Goal: Task Accomplishment & Management: Use online tool/utility

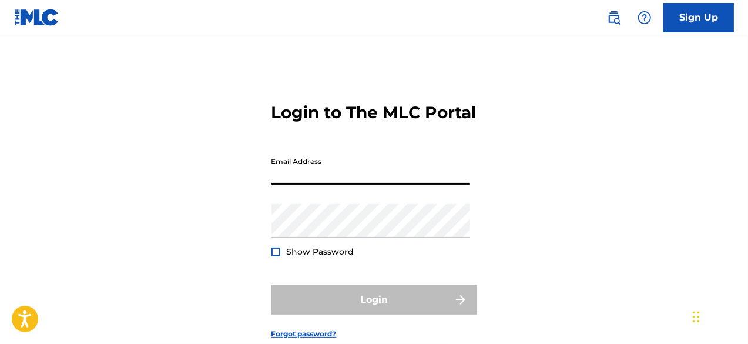
click at [410, 185] on input "Email Address" at bounding box center [371, 168] width 199 height 34
type input "[EMAIL_ADDRESS][DOMAIN_NAME]"
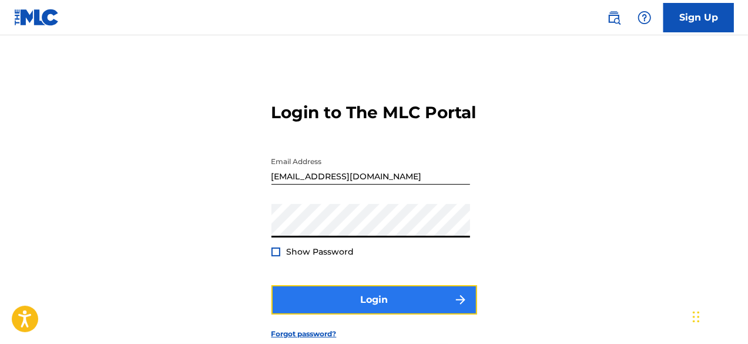
click at [370, 315] on button "Login" at bounding box center [375, 299] width 206 height 29
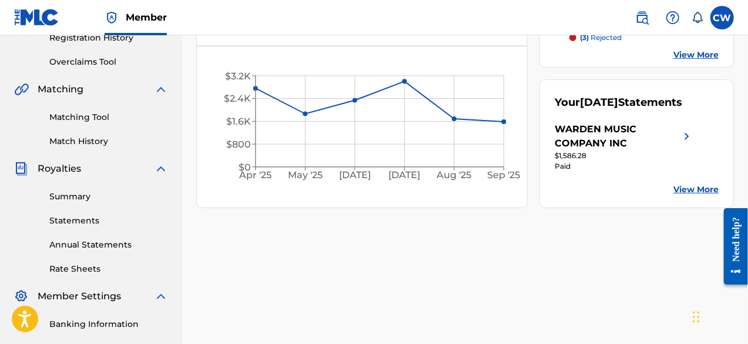
scroll to position [235, 0]
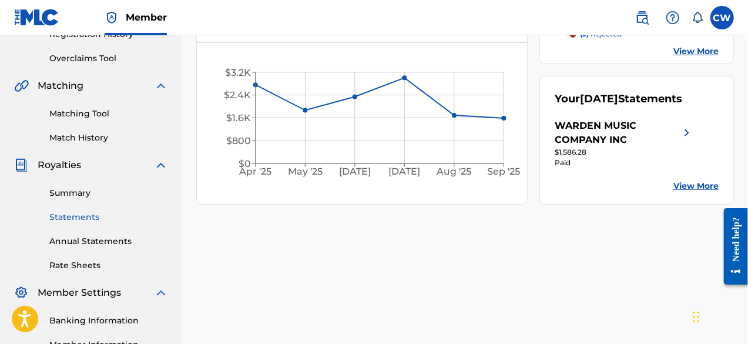
click at [96, 216] on link "Statements" at bounding box center [108, 217] width 119 height 12
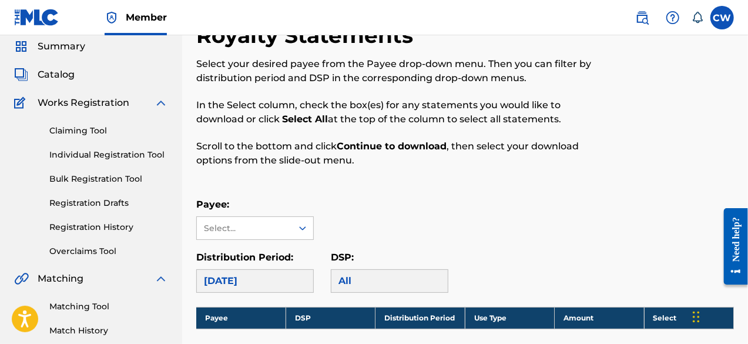
scroll to position [59, 0]
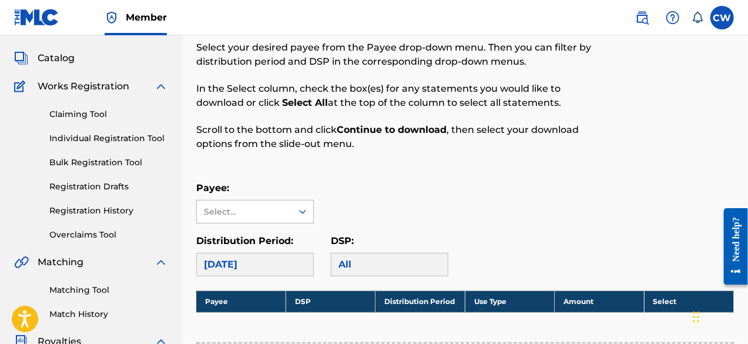
click at [303, 212] on icon at bounding box center [302, 212] width 7 height 4
click at [288, 238] on div "WARDEN MUSIC COMPANY INC" at bounding box center [255, 245] width 116 height 44
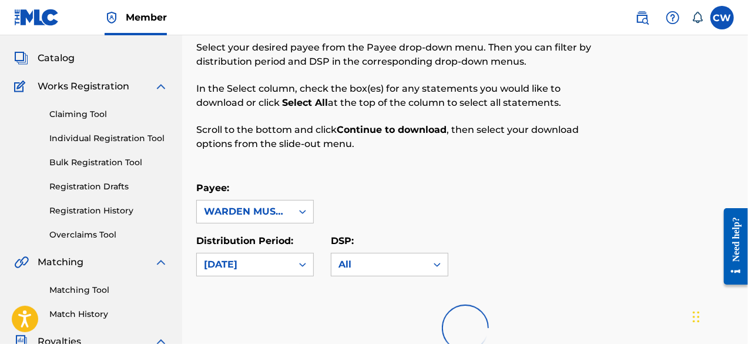
scroll to position [118, 0]
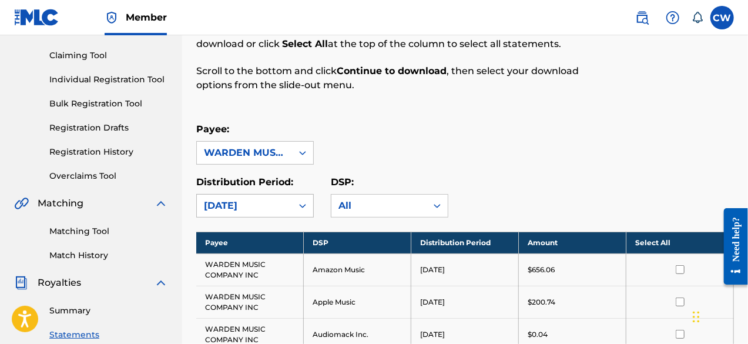
click at [303, 205] on icon at bounding box center [302, 206] width 7 height 4
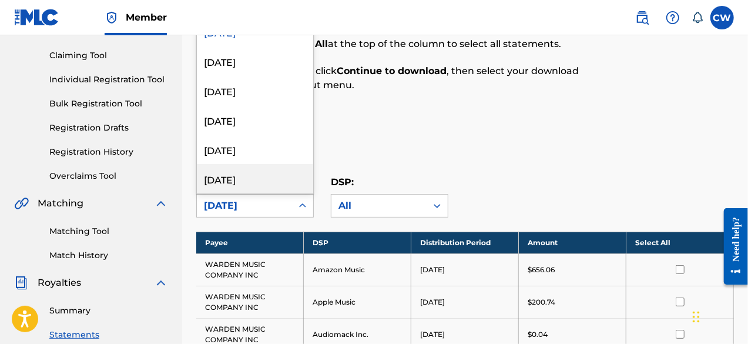
click at [268, 175] on div "[DATE]" at bounding box center [255, 178] width 116 height 29
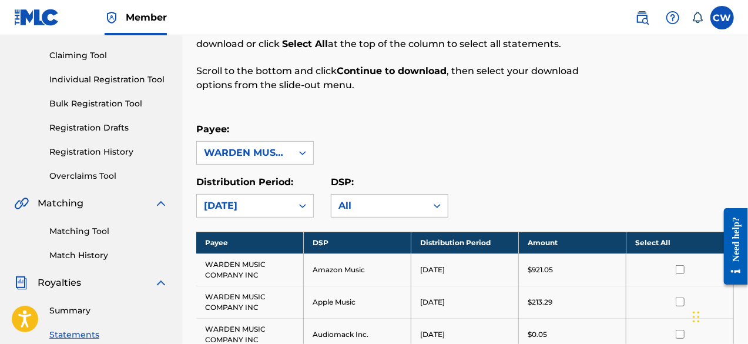
click at [437, 206] on icon at bounding box center [438, 206] width 12 height 12
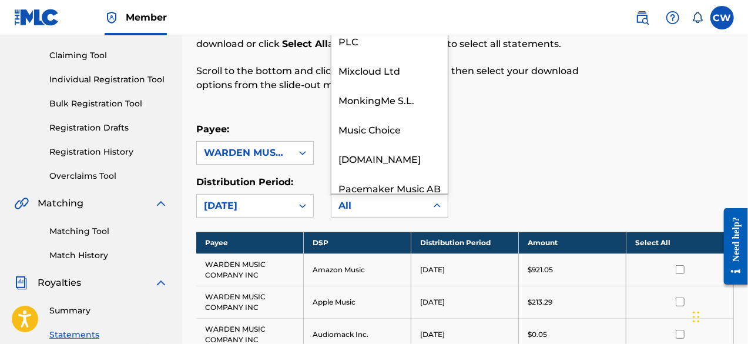
scroll to position [529, 0]
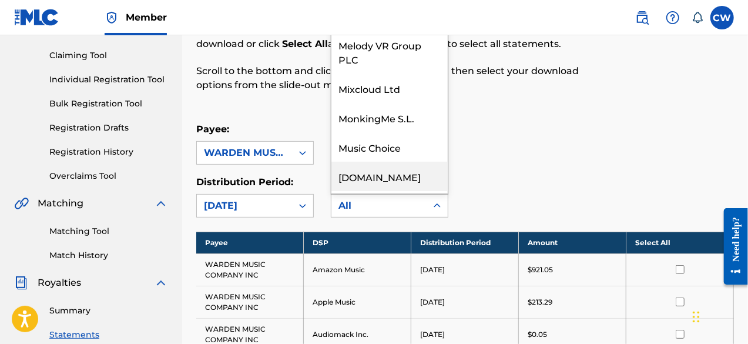
click at [392, 171] on div "[DOMAIN_NAME]" at bounding box center [390, 176] width 116 height 29
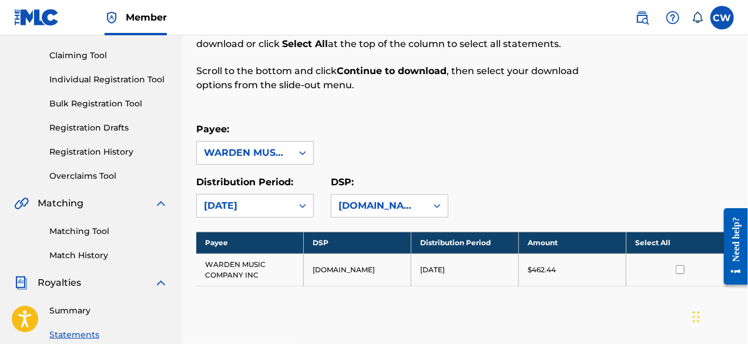
click at [682, 267] on input "checkbox" at bounding box center [680, 269] width 9 height 9
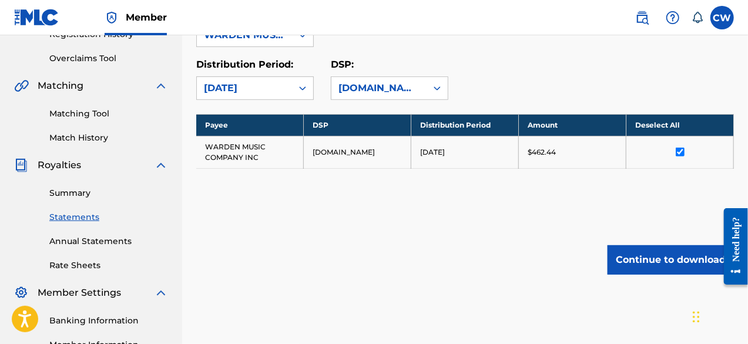
scroll to position [294, 0]
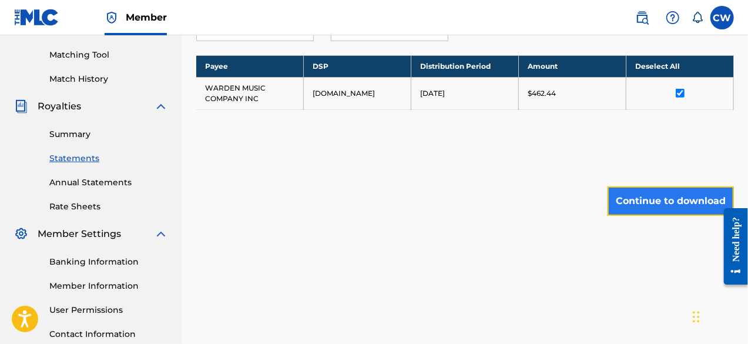
click at [646, 202] on button "Continue to download" at bounding box center [671, 200] width 126 height 29
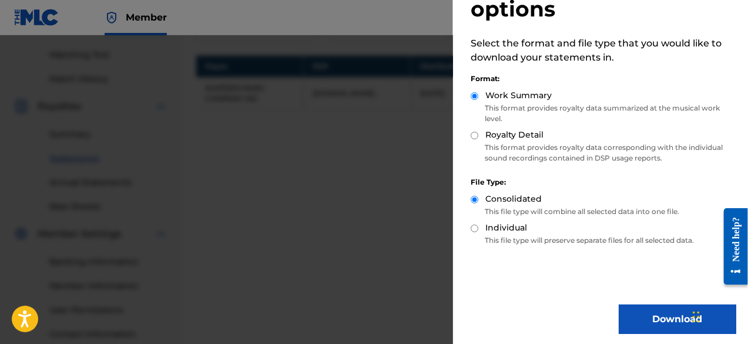
scroll to position [62, 0]
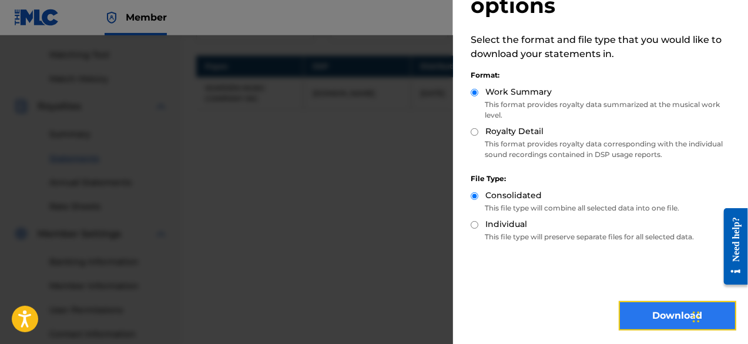
click at [670, 317] on button "Download" at bounding box center [678, 315] width 118 height 29
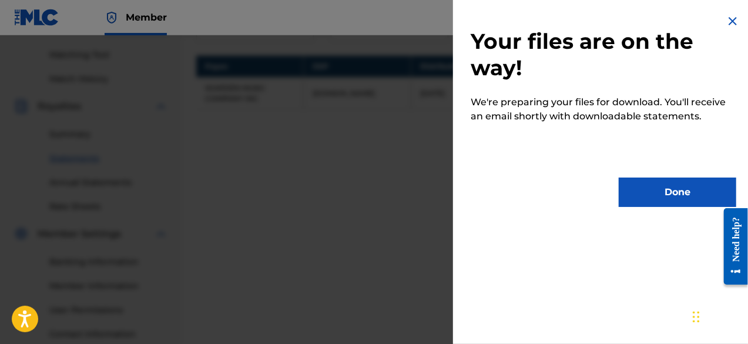
scroll to position [0, 0]
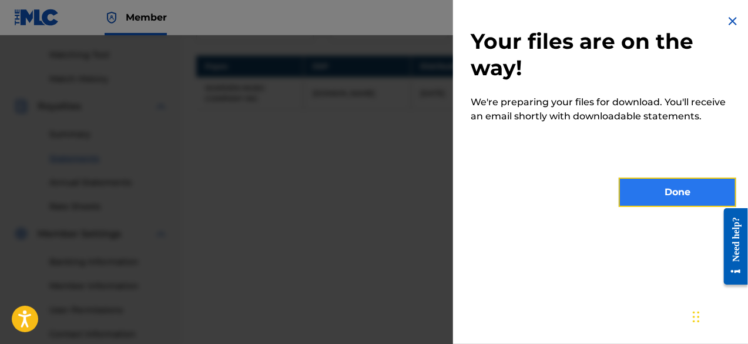
click at [669, 195] on button "Done" at bounding box center [678, 192] width 118 height 29
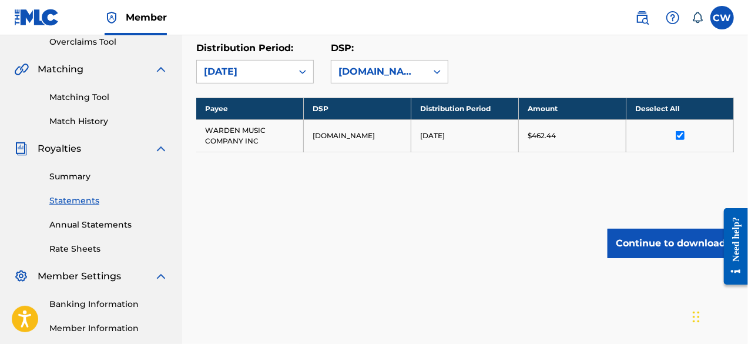
scroll to position [235, 0]
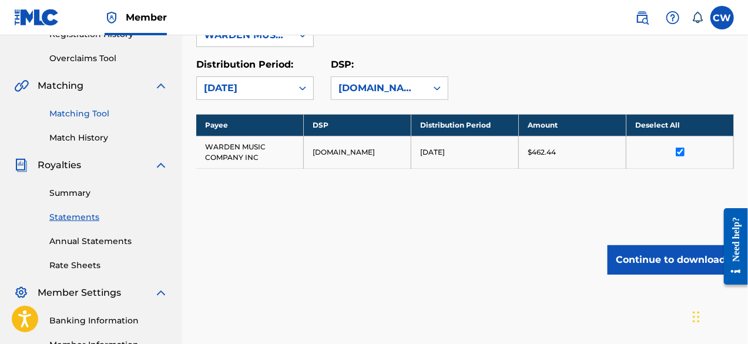
click at [99, 115] on link "Matching Tool" at bounding box center [108, 114] width 119 height 12
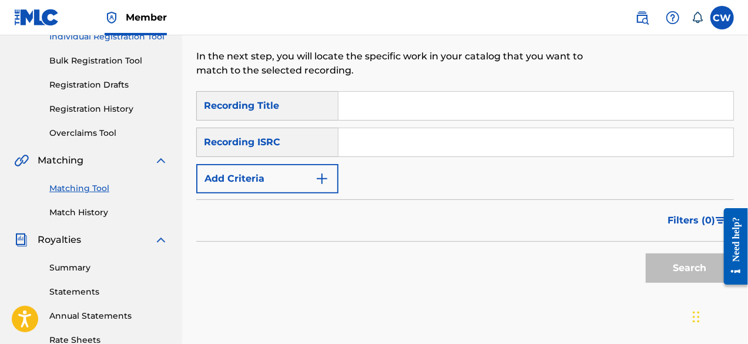
scroll to position [176, 0]
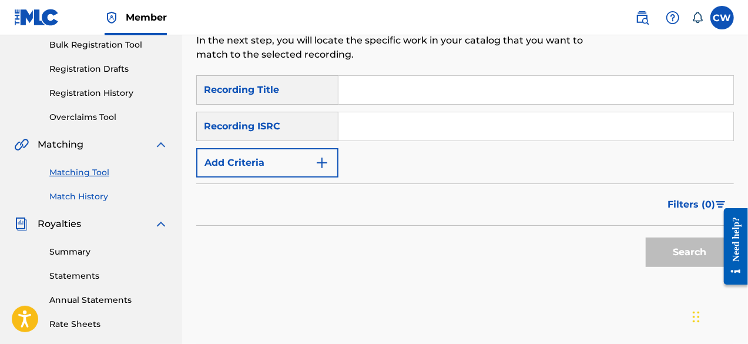
click at [104, 197] on link "Match History" at bounding box center [108, 196] width 119 height 12
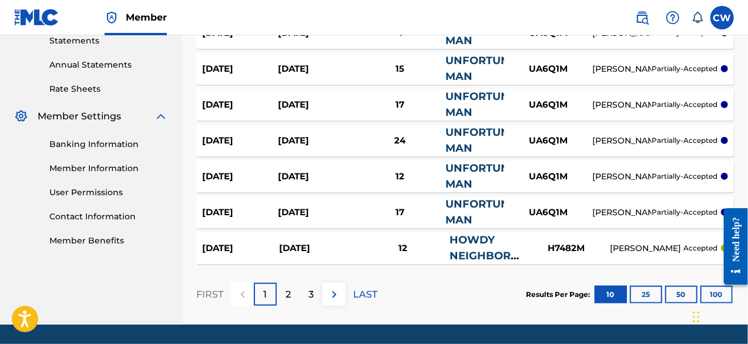
scroll to position [448, 0]
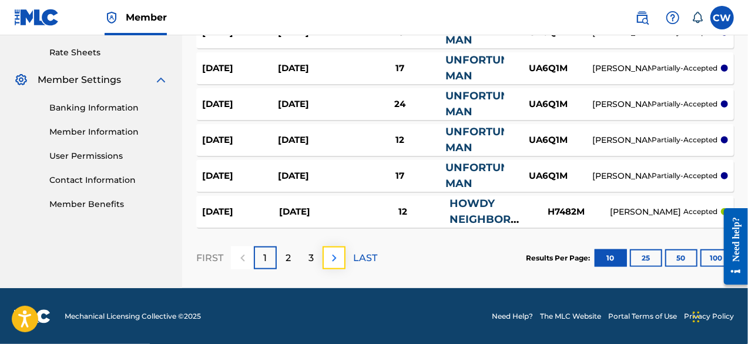
click at [337, 249] on button at bounding box center [334, 257] width 23 height 23
click at [340, 259] on img at bounding box center [334, 258] width 14 height 14
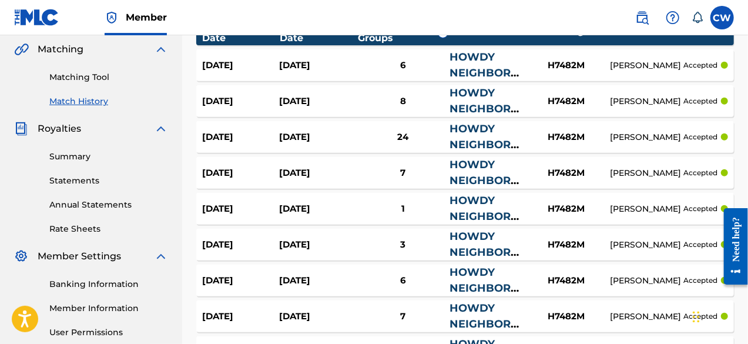
scroll to position [154, 0]
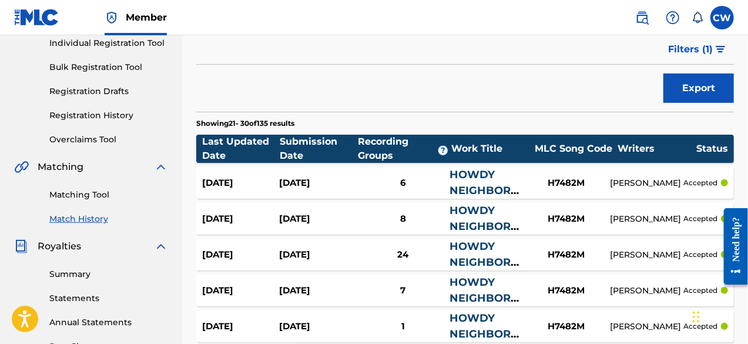
click at [251, 143] on div "Last Updated Date" at bounding box center [241, 149] width 78 height 28
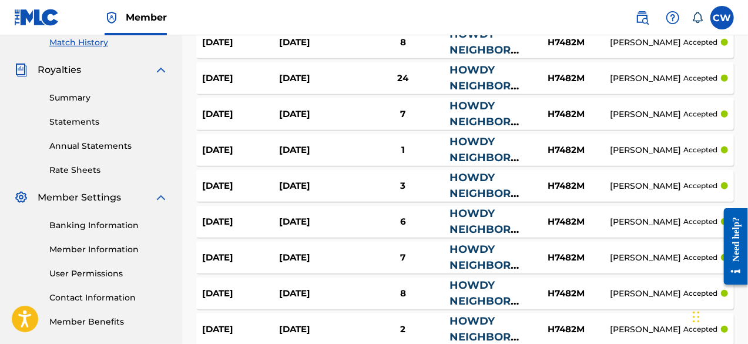
scroll to position [448, 0]
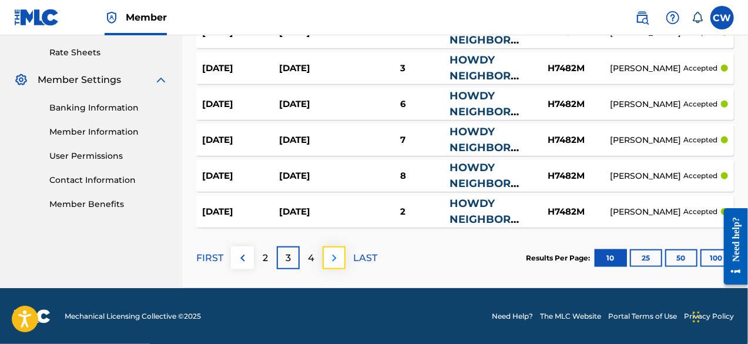
click at [337, 260] on img at bounding box center [334, 258] width 14 height 14
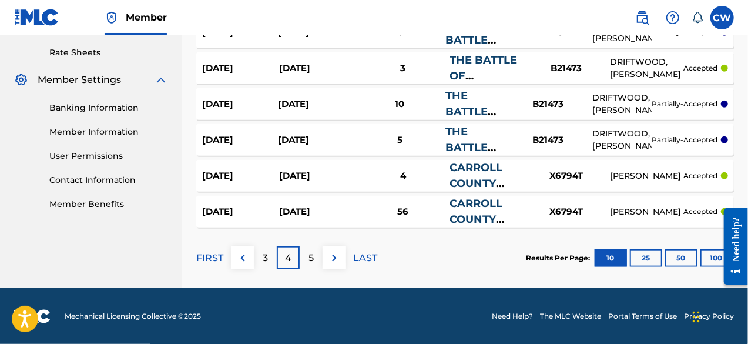
click at [414, 176] on div "4" at bounding box center [403, 176] width 93 height 14
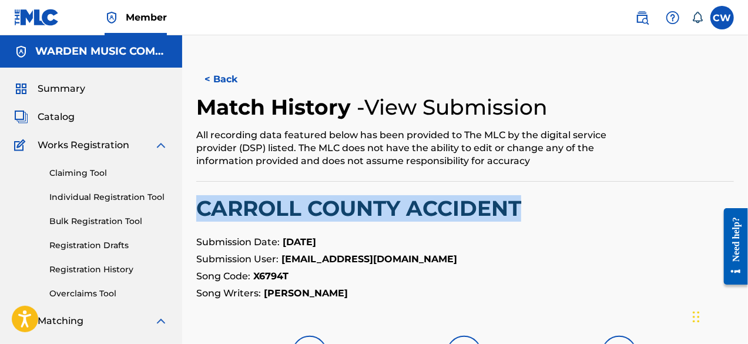
drag, startPoint x: 200, startPoint y: 208, endPoint x: 527, endPoint y: 205, distance: 326.9
click at [527, 205] on h2 "CARROLL COUNTY ACCIDENT" at bounding box center [465, 208] width 538 height 26
copy h2 "CARROLL COUNTY ACCIDENT"
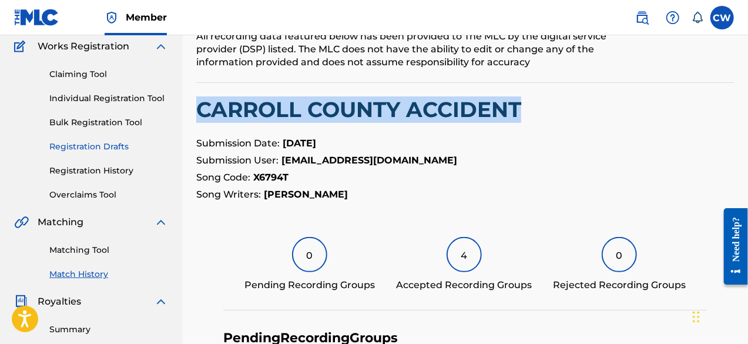
scroll to position [118, 0]
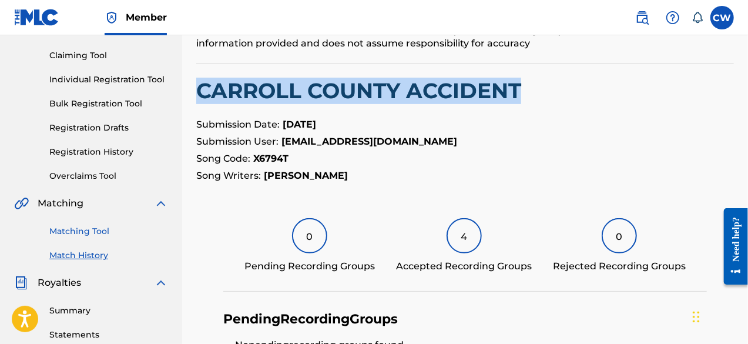
click at [102, 231] on link "Matching Tool" at bounding box center [108, 231] width 119 height 12
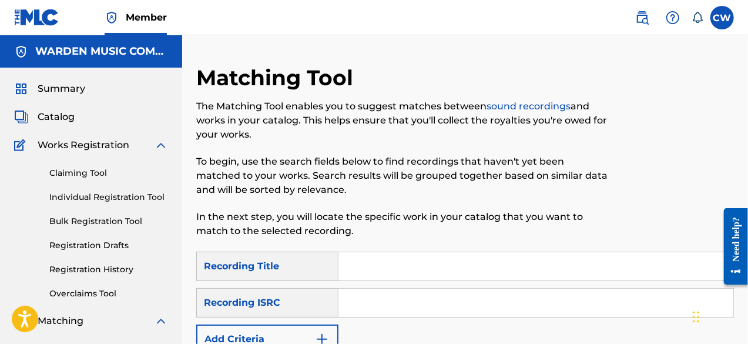
scroll to position [59, 0]
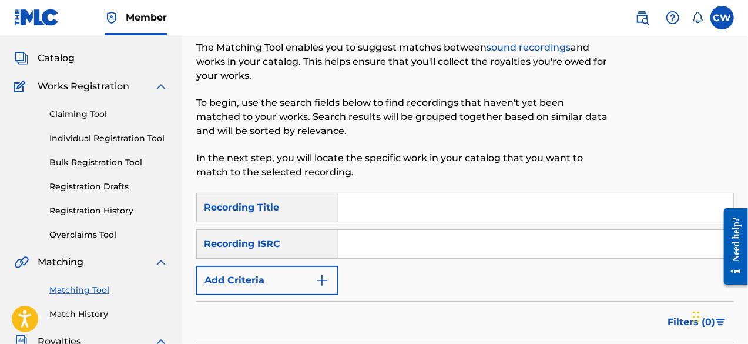
click at [353, 204] on input "Search Form" at bounding box center [536, 207] width 395 height 28
paste input "CARROLL COUNTY ACCIDENT"
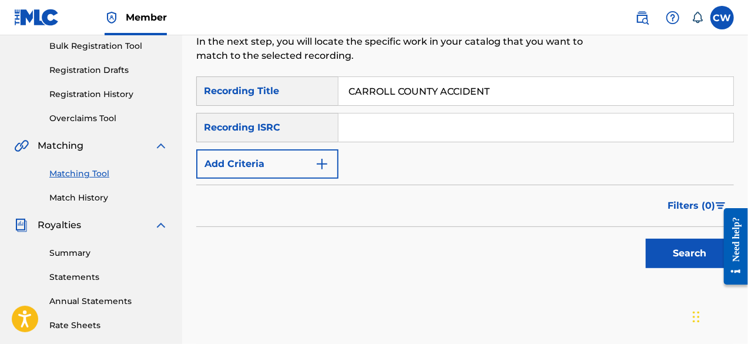
scroll to position [176, 0]
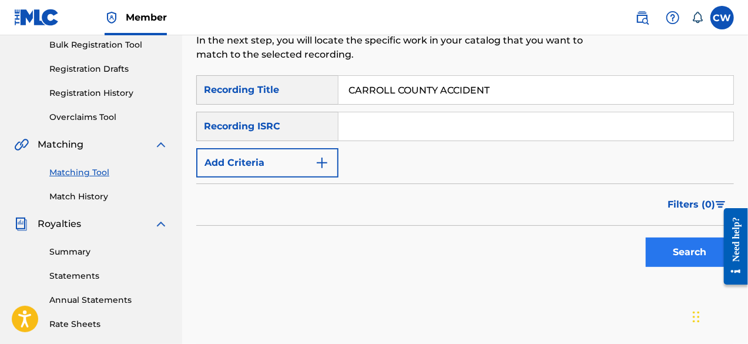
type input "CARROLL COUNTY ACCIDENT"
click at [679, 259] on button "Search" at bounding box center [690, 252] width 88 height 29
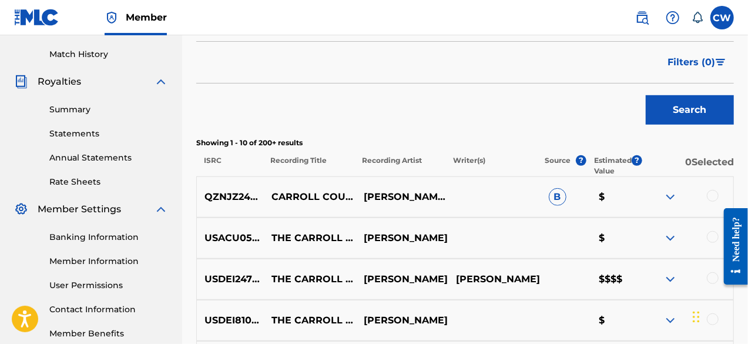
scroll to position [353, 0]
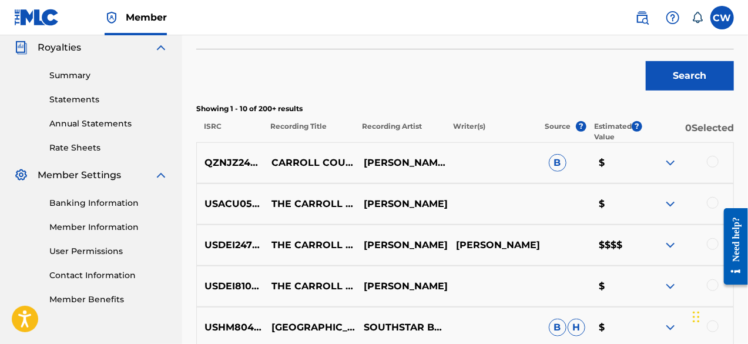
click at [673, 165] on img at bounding box center [671, 163] width 14 height 14
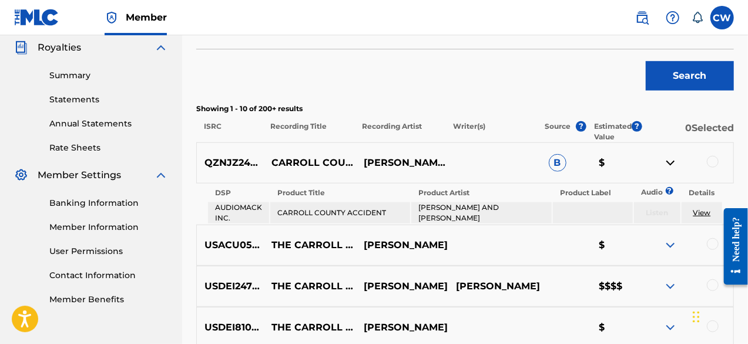
click at [673, 165] on img at bounding box center [671, 163] width 14 height 14
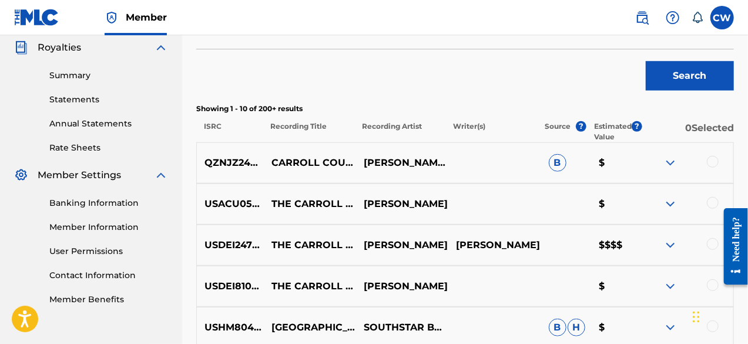
click at [711, 165] on div at bounding box center [713, 162] width 12 height 12
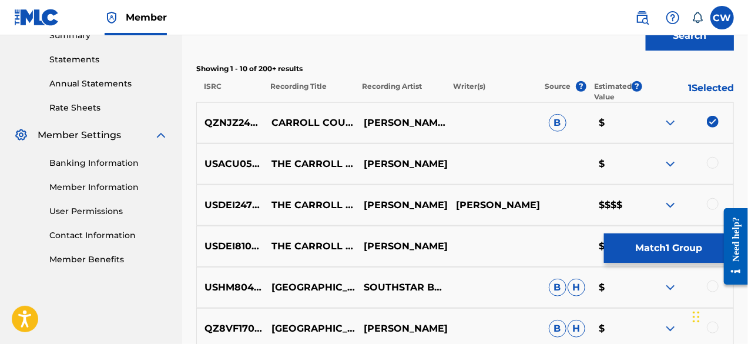
scroll to position [412, 0]
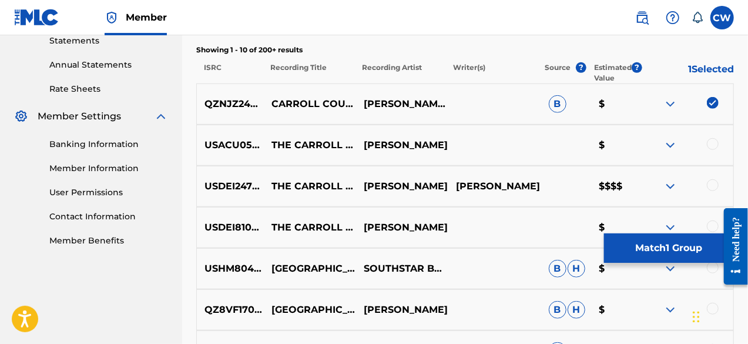
click at [713, 146] on div at bounding box center [713, 144] width 12 height 12
click at [713, 185] on div at bounding box center [713, 185] width 12 height 12
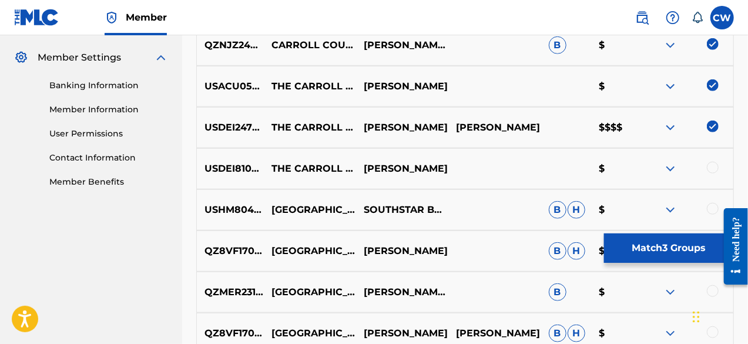
click at [713, 166] on div at bounding box center [713, 168] width 12 height 12
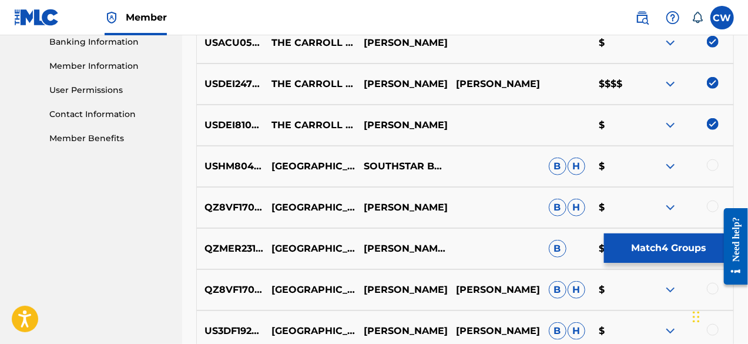
scroll to position [529, 0]
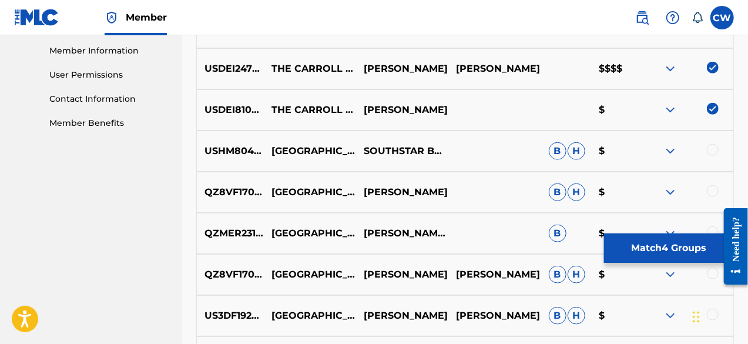
click at [670, 152] on img at bounding box center [671, 151] width 14 height 14
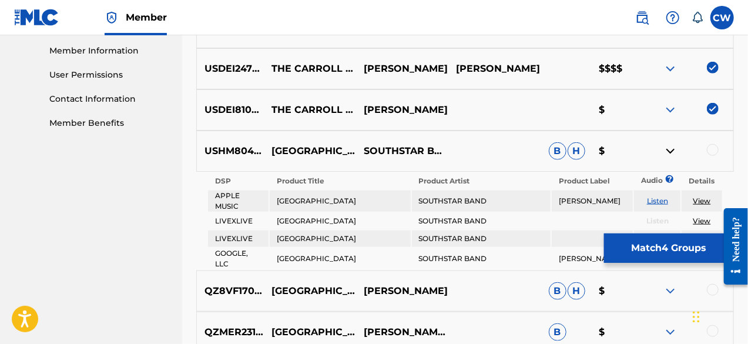
click at [670, 152] on img at bounding box center [671, 151] width 14 height 14
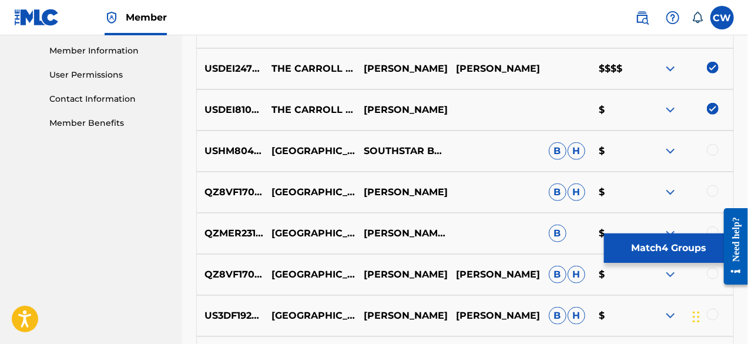
click at [714, 151] on div at bounding box center [713, 150] width 12 height 12
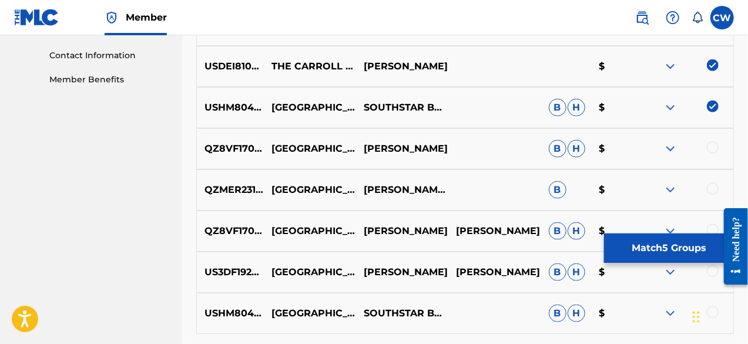
scroll to position [588, 0]
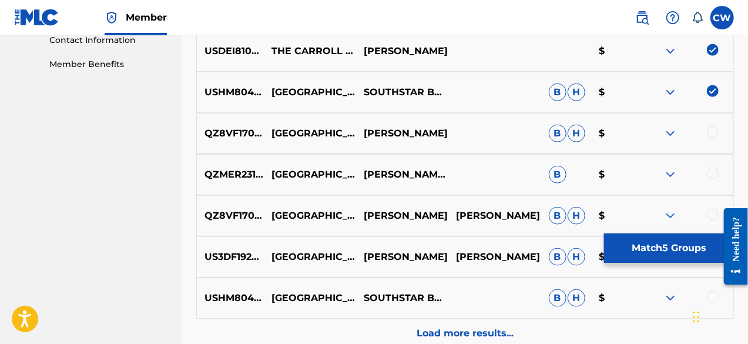
click at [669, 132] on img at bounding box center [671, 133] width 14 height 14
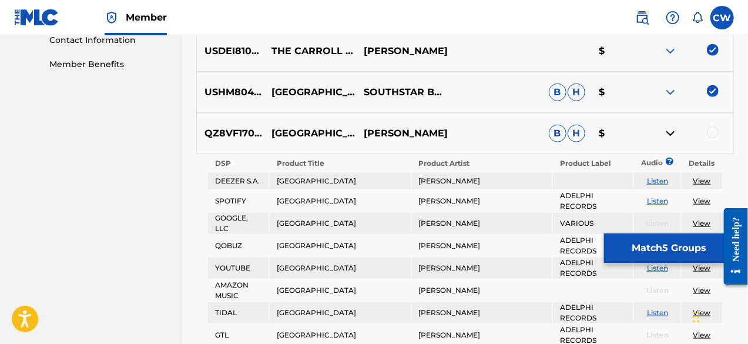
click at [669, 132] on img at bounding box center [671, 133] width 14 height 14
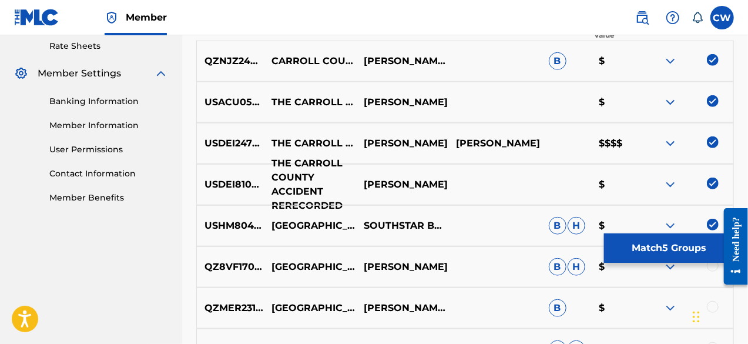
scroll to position [470, 0]
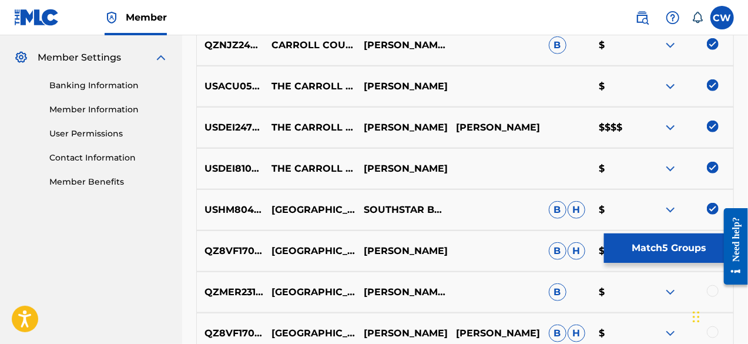
click at [712, 208] on img at bounding box center [713, 209] width 12 height 12
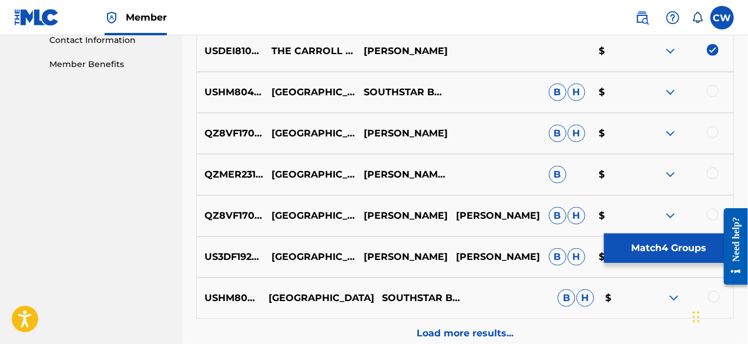
scroll to position [647, 0]
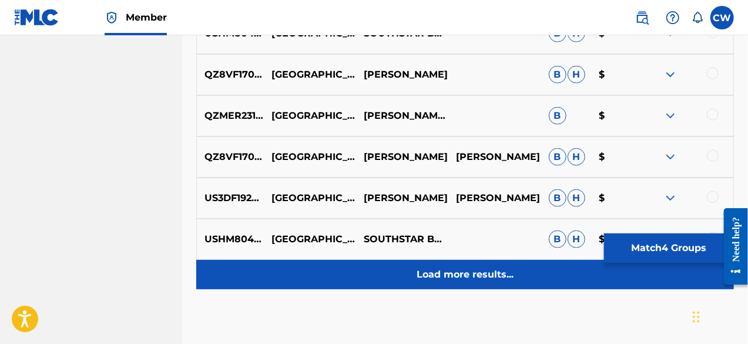
click at [447, 279] on p "Load more results..." at bounding box center [465, 274] width 97 height 14
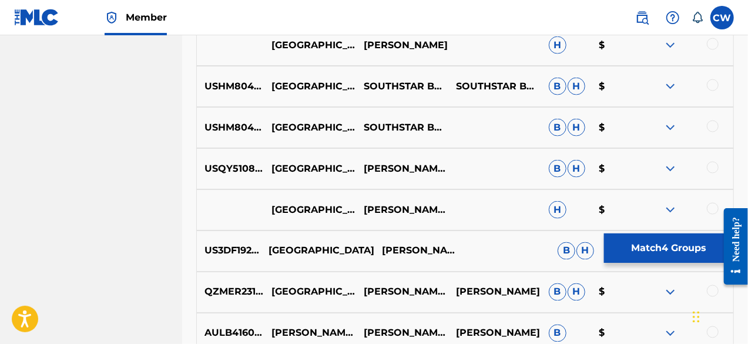
scroll to position [941, 0]
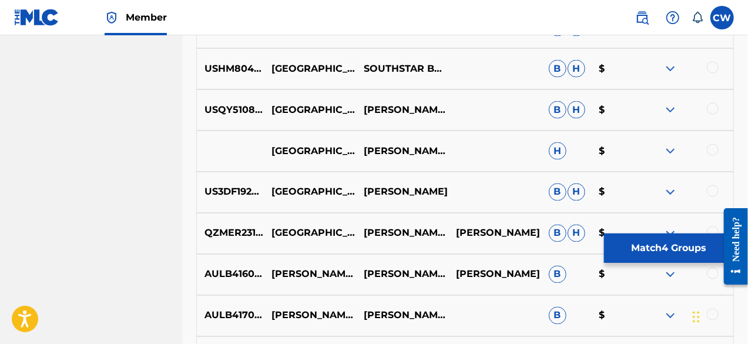
click at [712, 275] on div at bounding box center [713, 273] width 12 height 12
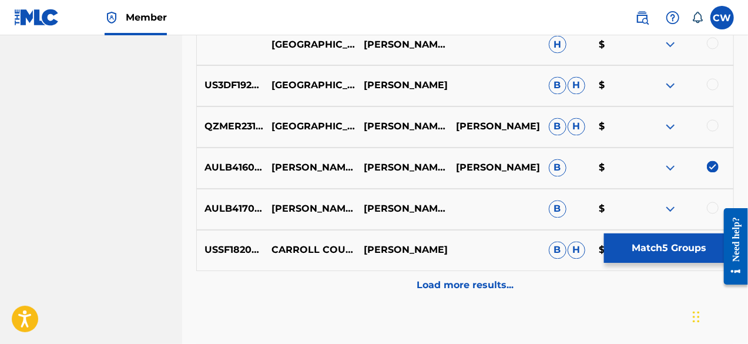
scroll to position [1058, 0]
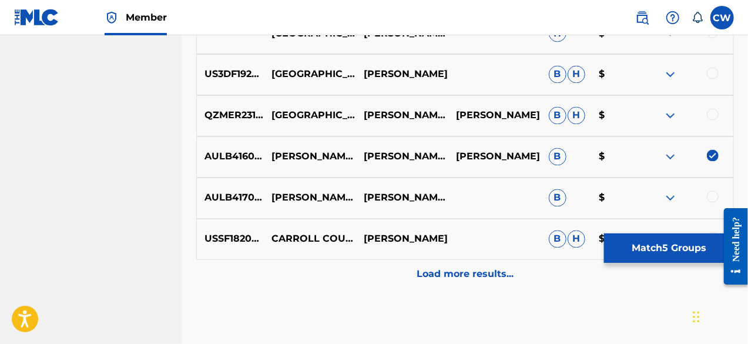
click at [714, 199] on div at bounding box center [713, 197] width 12 height 12
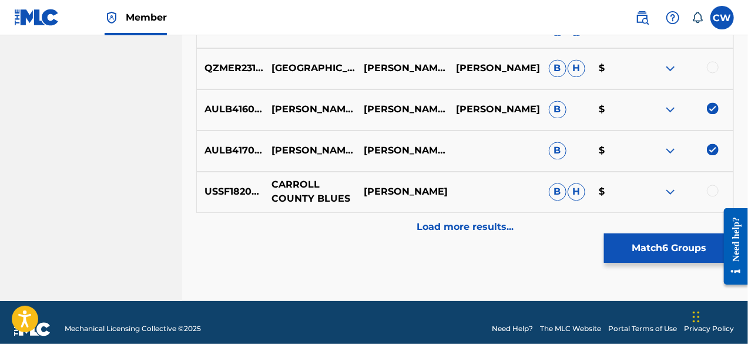
scroll to position [1117, 0]
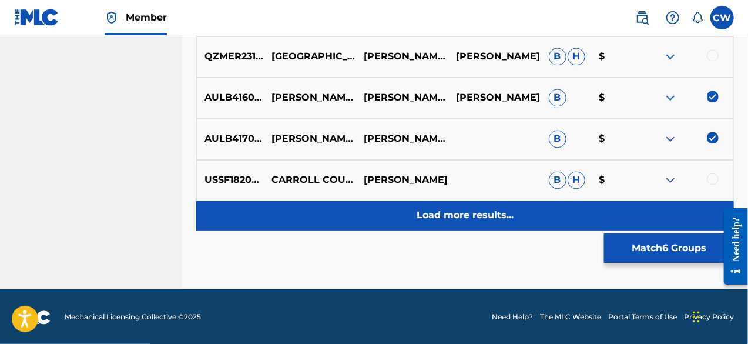
click at [433, 222] on div "Load more results..." at bounding box center [465, 215] width 538 height 29
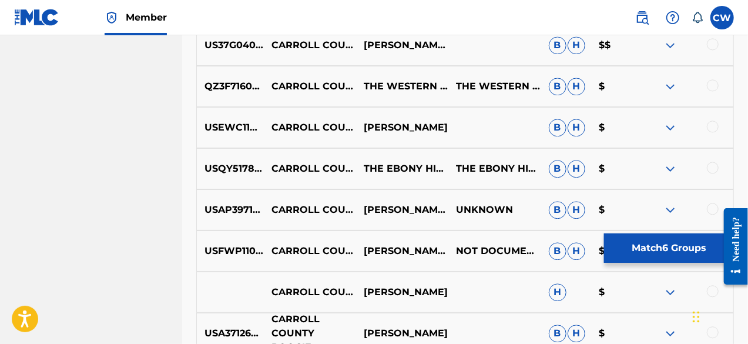
scroll to position [1352, 0]
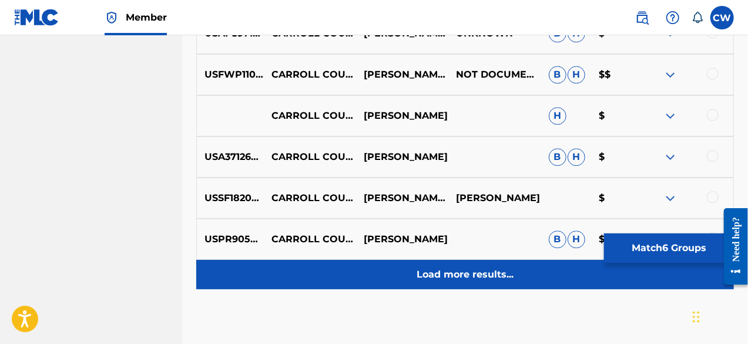
click at [450, 279] on p "Load more results..." at bounding box center [465, 274] width 97 height 14
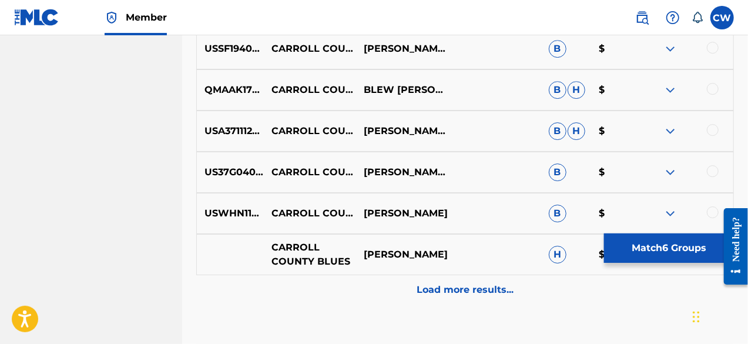
scroll to position [1881, 0]
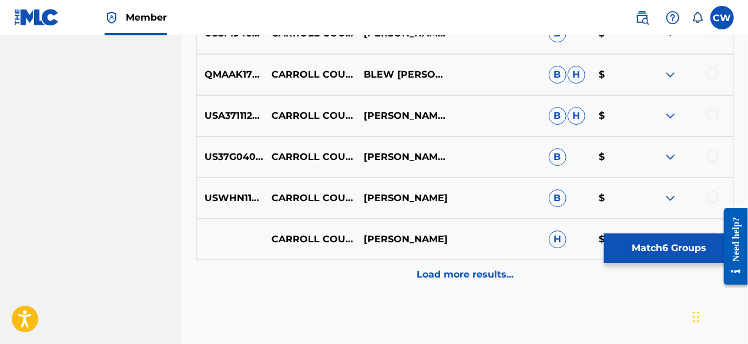
click at [437, 277] on p "Load more results..." at bounding box center [465, 274] width 97 height 14
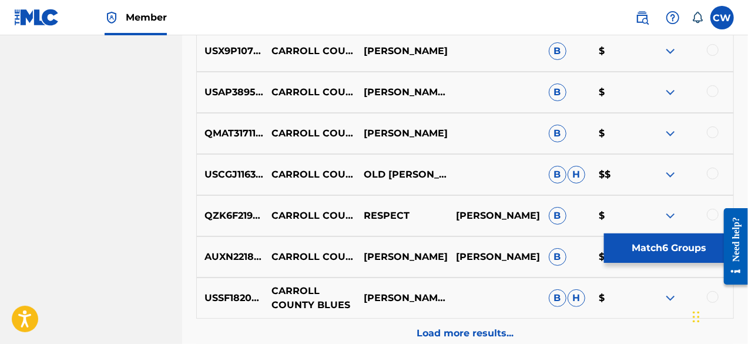
scroll to position [2293, 0]
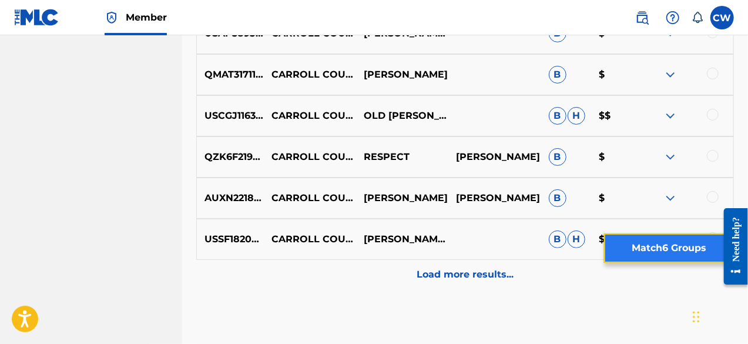
click at [648, 253] on button "Match 6 Groups" at bounding box center [669, 247] width 130 height 29
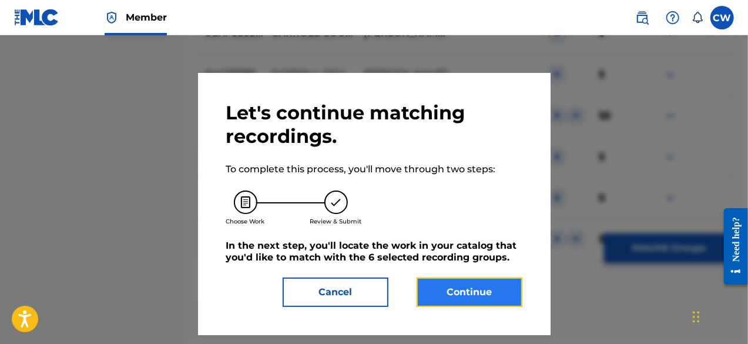
click at [467, 293] on button "Continue" at bounding box center [470, 291] width 106 height 29
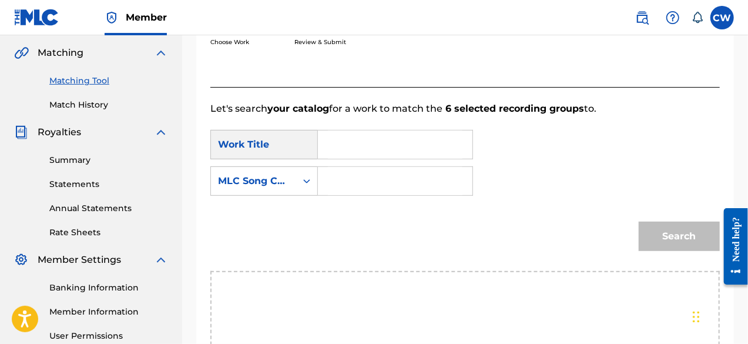
scroll to position [209, 0]
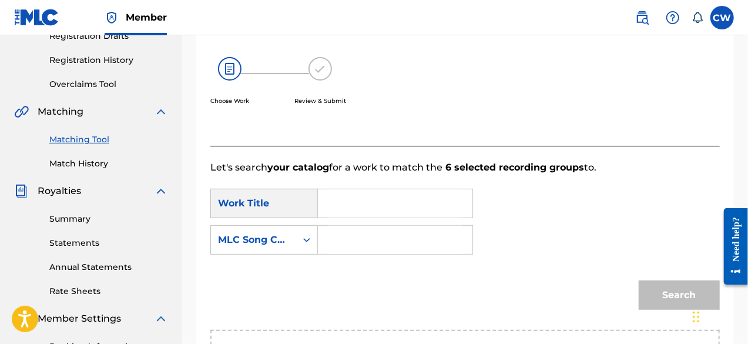
click at [330, 202] on input "Search Form" at bounding box center [395, 203] width 135 height 28
paste input "CARROLL COUNTY ACCIDENT"
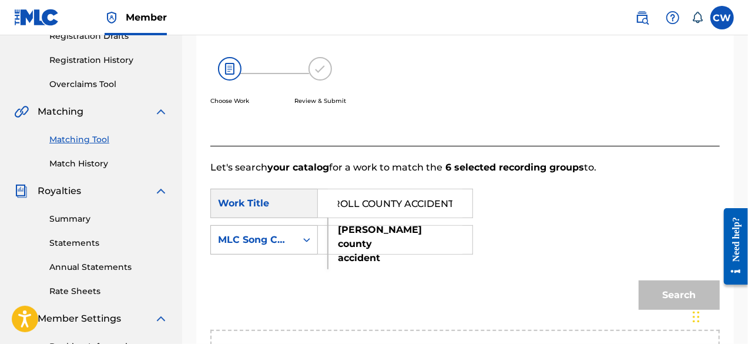
type input "CARROLL COUNTY ACCIDENT"
click at [306, 236] on icon "Search Form" at bounding box center [307, 240] width 12 height 12
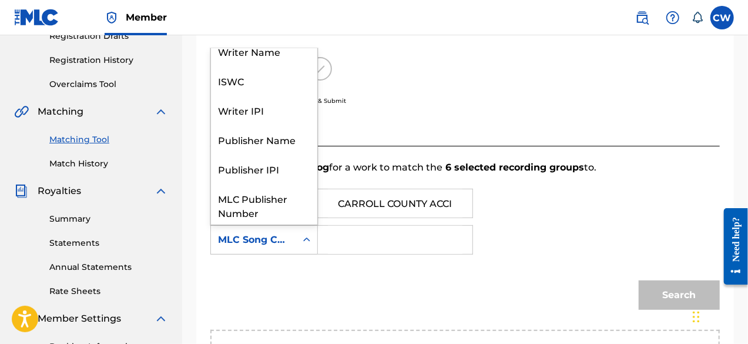
scroll to position [0, 0]
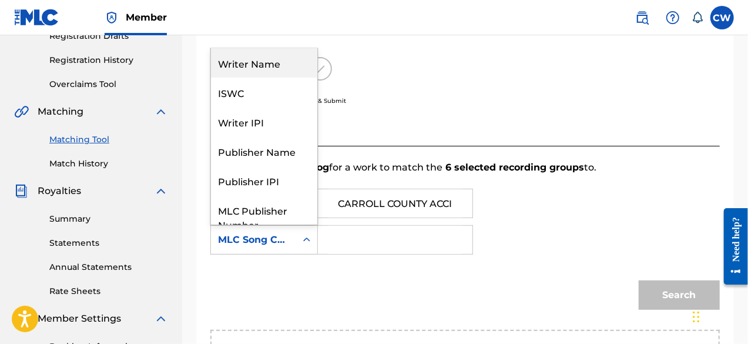
click at [275, 68] on div "Writer Name" at bounding box center [264, 62] width 106 height 29
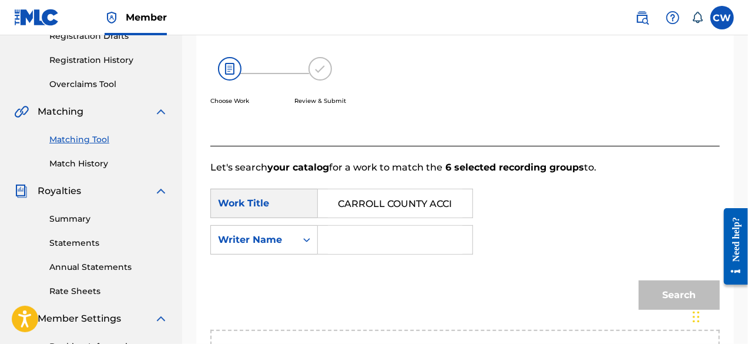
click at [340, 240] on input "Search Form" at bounding box center [395, 240] width 135 height 28
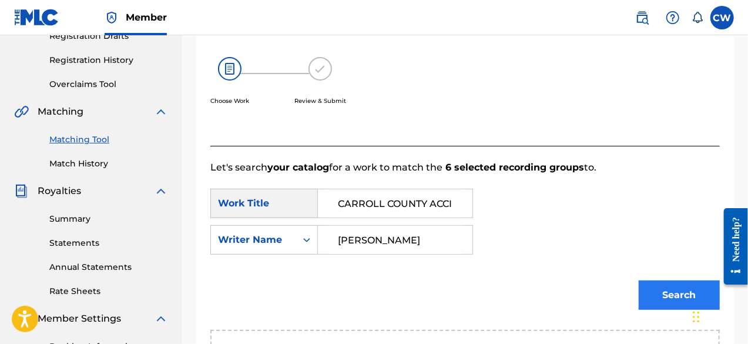
type input "[PERSON_NAME]"
click at [651, 292] on button "Search" at bounding box center [679, 294] width 81 height 29
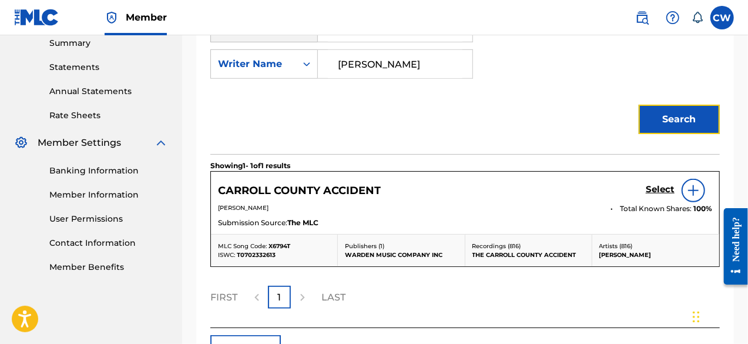
scroll to position [386, 0]
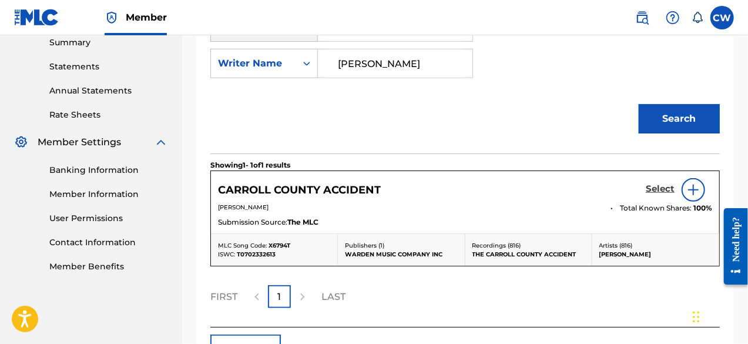
click at [654, 191] on h5 "Select" at bounding box center [660, 188] width 29 height 11
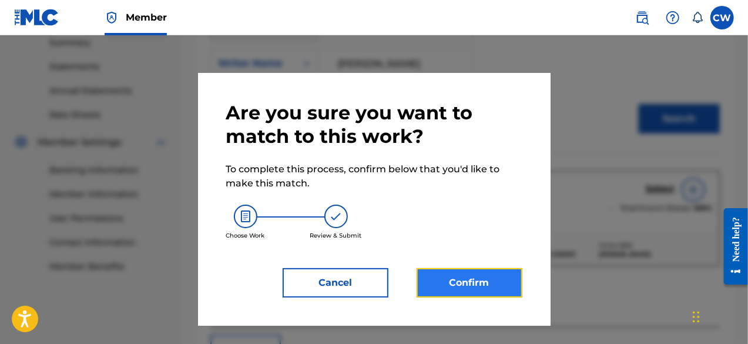
click at [512, 278] on button "Confirm" at bounding box center [470, 282] width 106 height 29
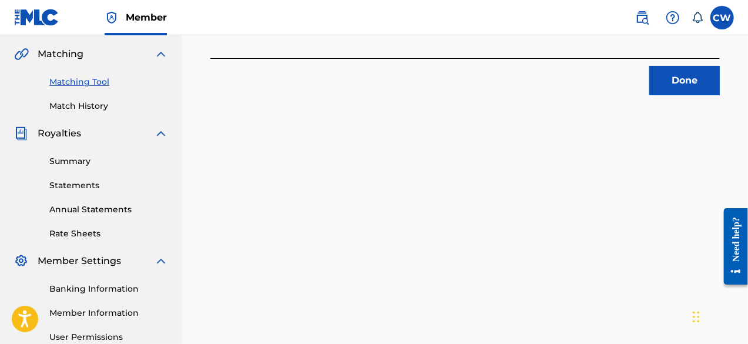
scroll to position [208, 0]
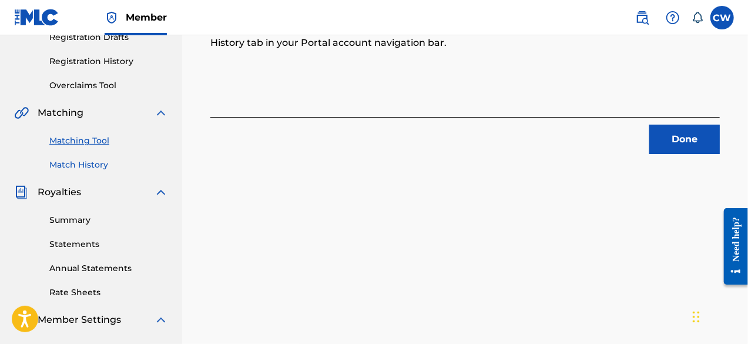
click at [90, 161] on link "Match History" at bounding box center [108, 165] width 119 height 12
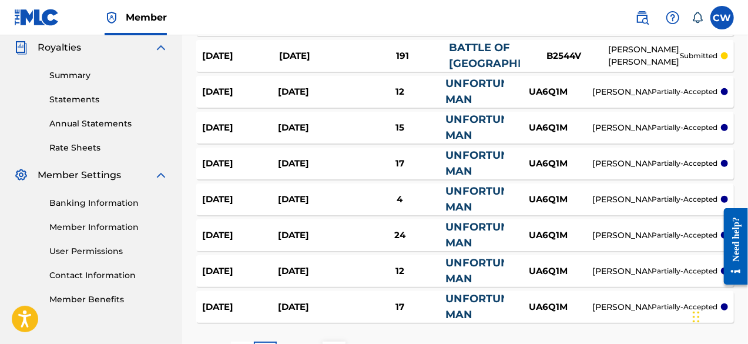
scroll to position [448, 0]
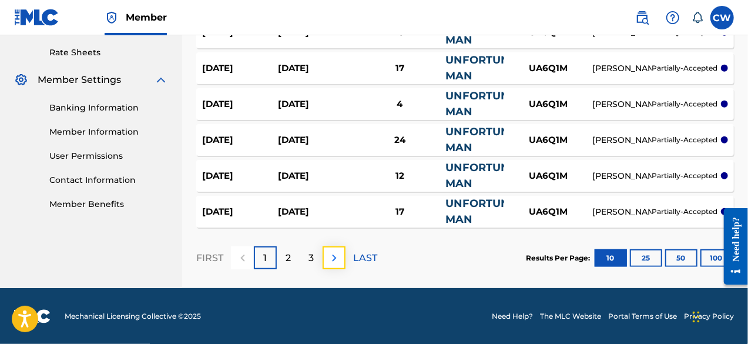
click at [337, 260] on img at bounding box center [334, 258] width 14 height 14
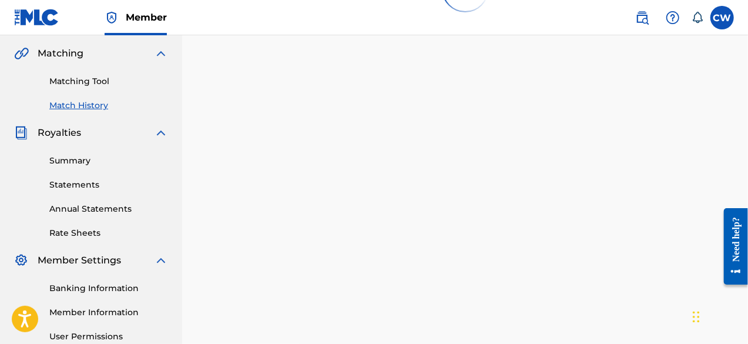
scroll to position [267, 0]
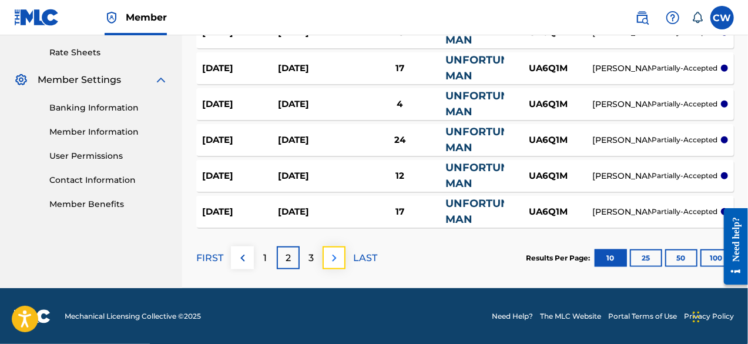
click at [335, 253] on img at bounding box center [334, 258] width 14 height 14
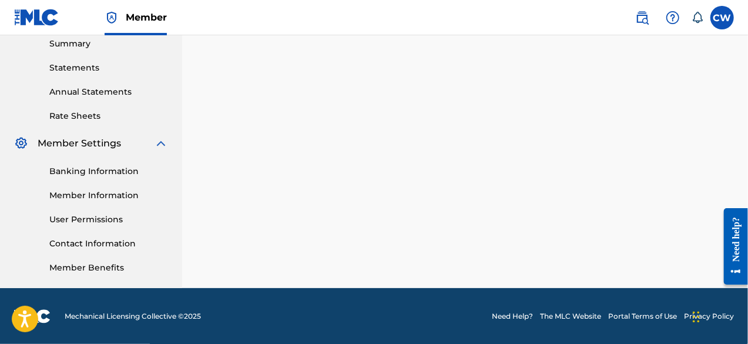
scroll to position [448, 0]
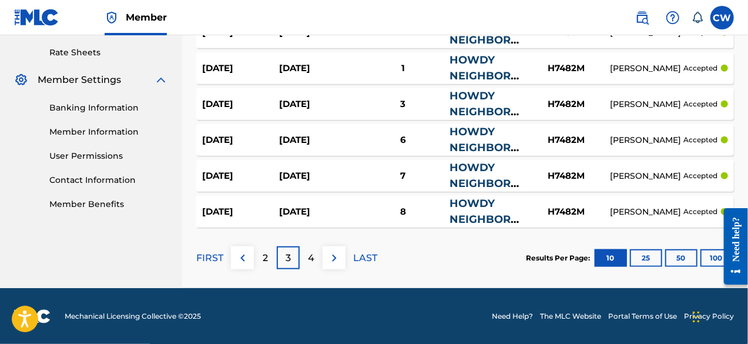
click at [473, 64] on link "HOWDY NEIGHBOR HOWDY" at bounding box center [480, 75] width 61 height 45
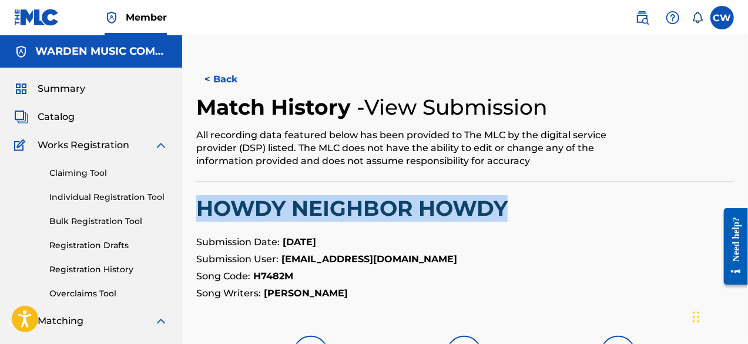
drag, startPoint x: 196, startPoint y: 208, endPoint x: 511, endPoint y: 202, distance: 315.2
click at [511, 202] on h2 "HOWDY NEIGHBOR HOWDY" at bounding box center [465, 208] width 538 height 26
copy h2 "HOWDY NEIGHBOR HOWDY"
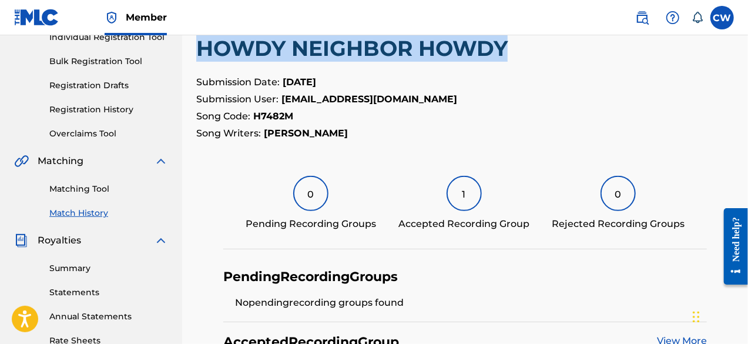
scroll to position [176, 0]
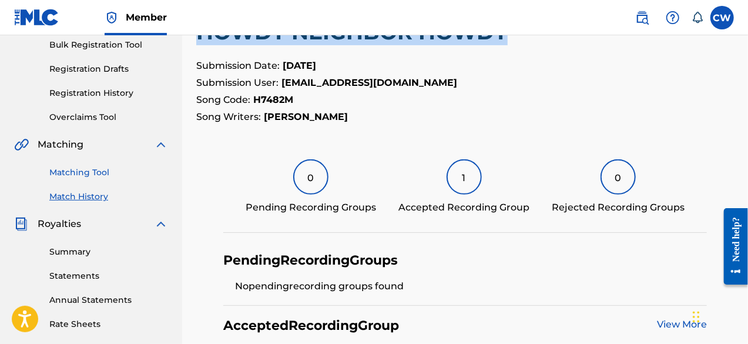
click at [96, 171] on link "Matching Tool" at bounding box center [108, 172] width 119 height 12
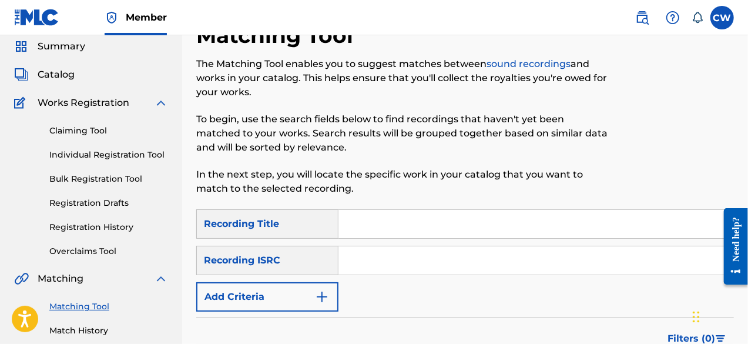
scroll to position [59, 0]
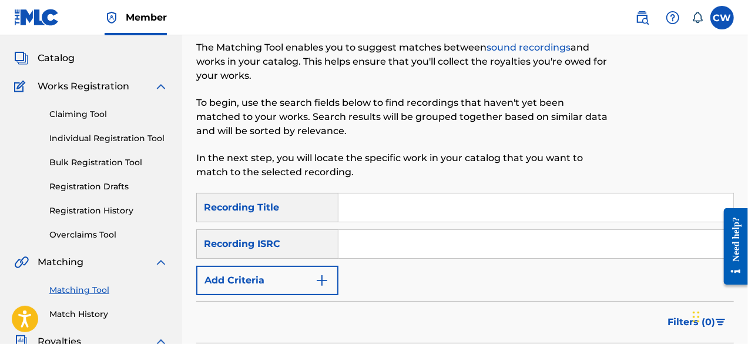
click at [356, 207] on input "Search Form" at bounding box center [536, 207] width 395 height 28
paste input "HOWDY NEIGHBOR HOWDY"
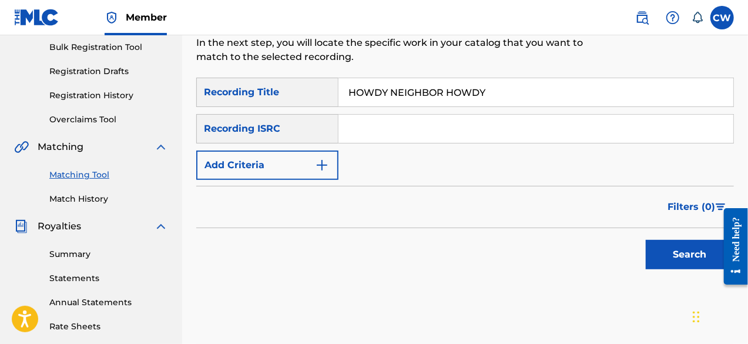
scroll to position [176, 0]
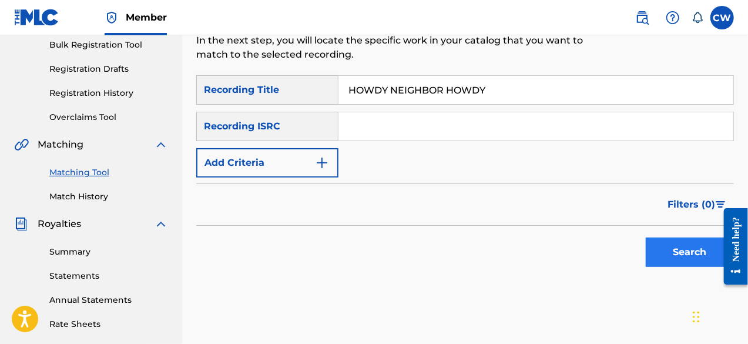
type input "HOWDY NEIGHBOR HOWDY"
click at [680, 252] on button "Search" at bounding box center [690, 252] width 88 height 29
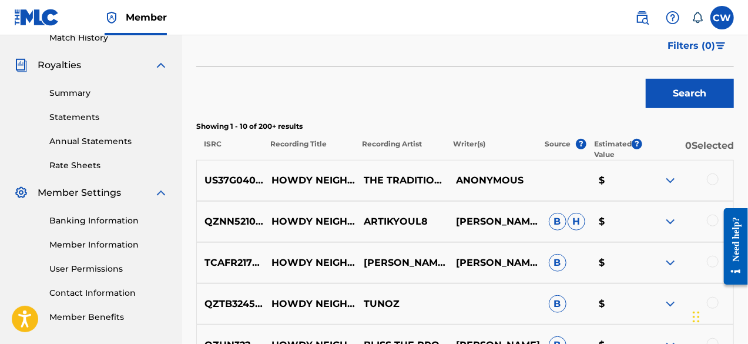
scroll to position [353, 0]
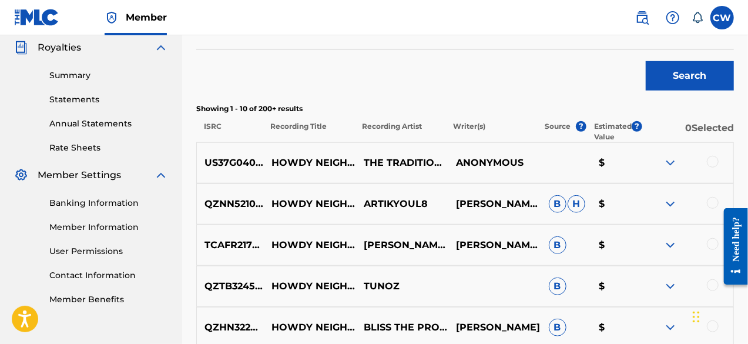
click at [713, 165] on div at bounding box center [713, 162] width 12 height 12
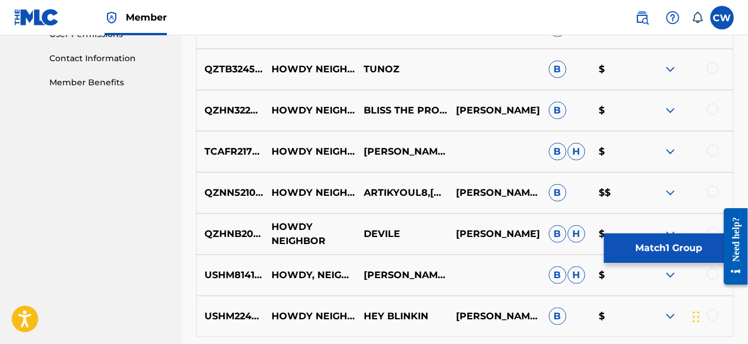
scroll to position [588, 0]
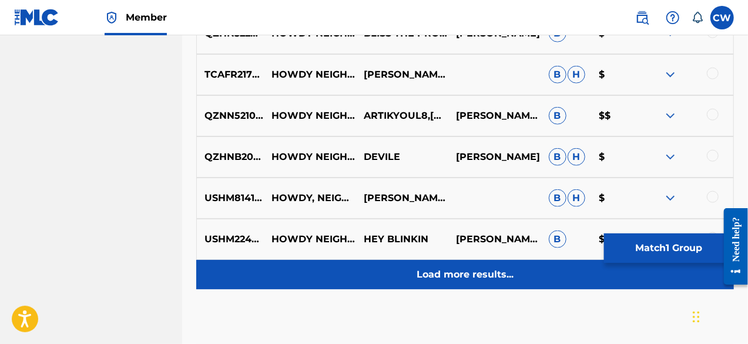
click at [448, 276] on p "Load more results..." at bounding box center [465, 274] width 97 height 14
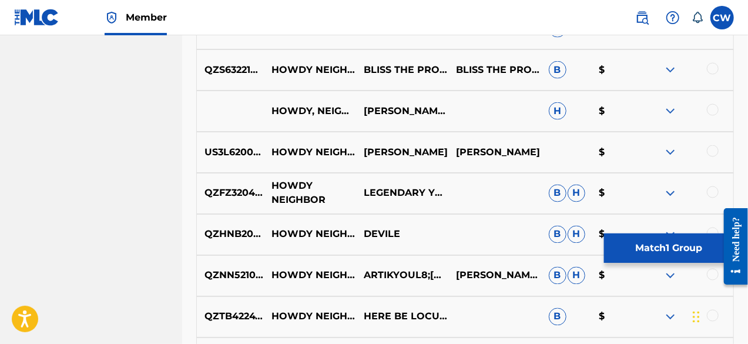
scroll to position [941, 0]
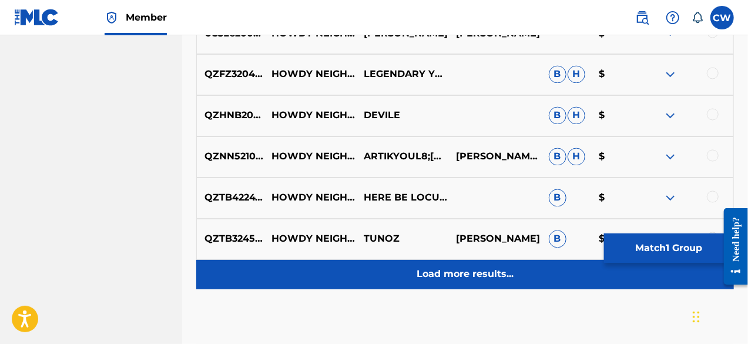
click at [446, 280] on p "Load more results..." at bounding box center [465, 274] width 97 height 14
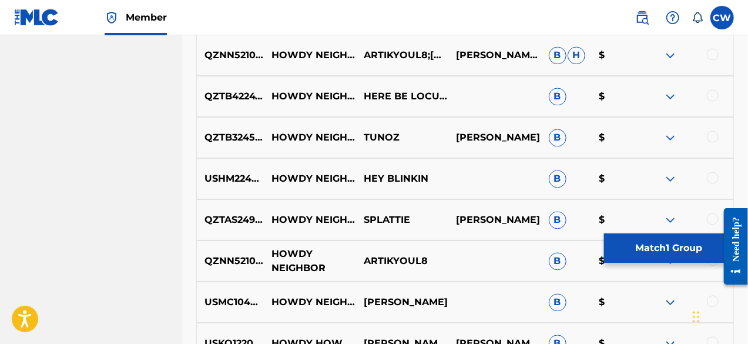
scroll to position [1176, 0]
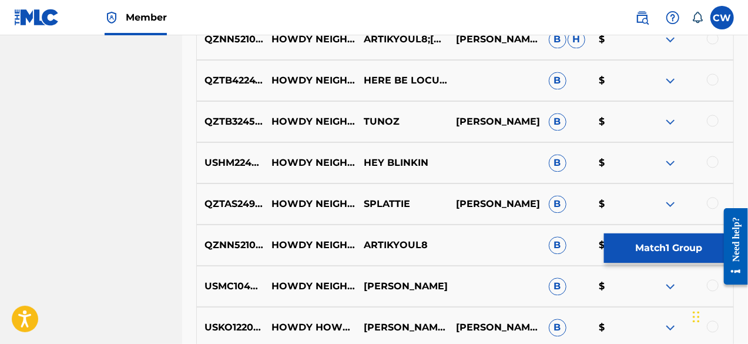
click at [714, 286] on div at bounding box center [713, 285] width 12 height 12
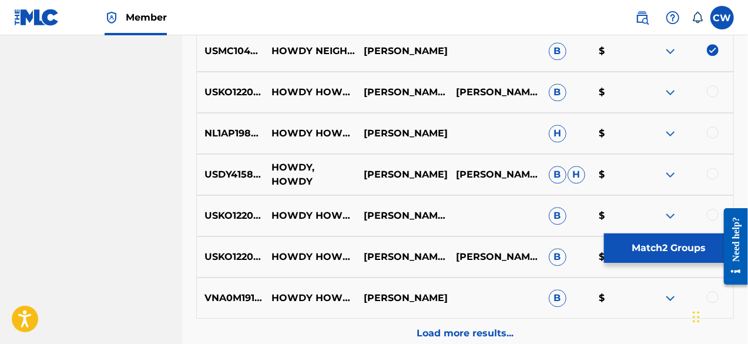
scroll to position [1470, 0]
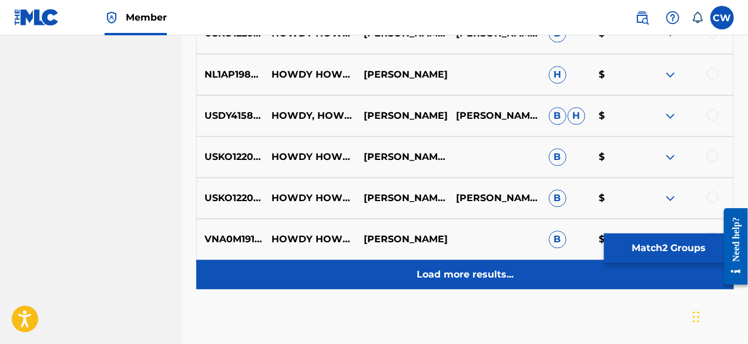
click at [437, 277] on p "Load more results..." at bounding box center [465, 274] width 97 height 14
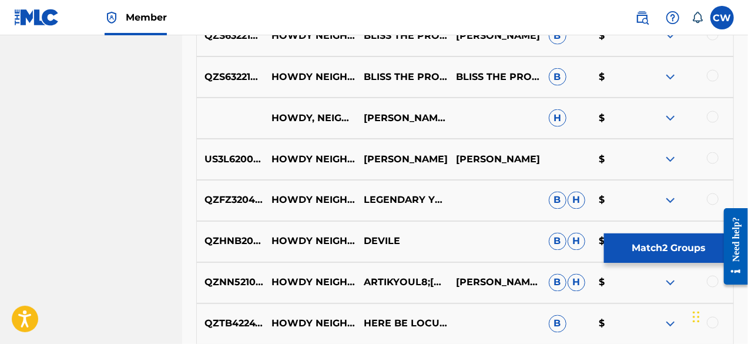
scroll to position [882, 0]
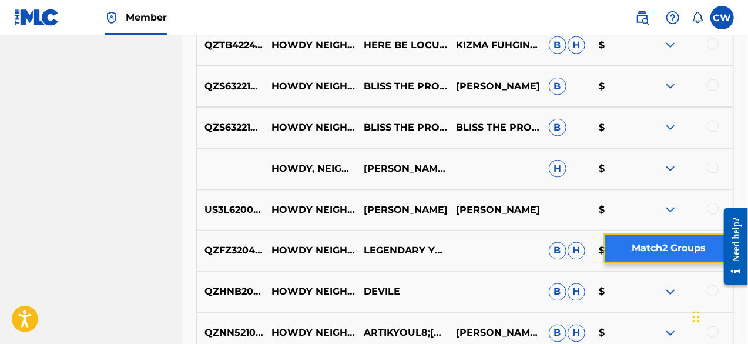
click at [636, 251] on button "Match 2 Groups" at bounding box center [669, 247] width 130 height 29
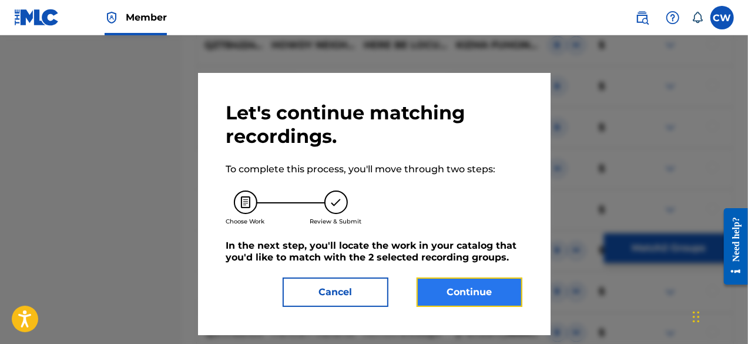
click at [490, 292] on button "Continue" at bounding box center [470, 291] width 106 height 29
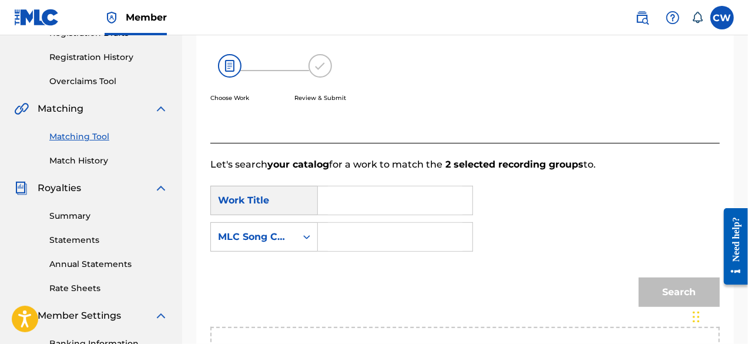
scroll to position [209, 0]
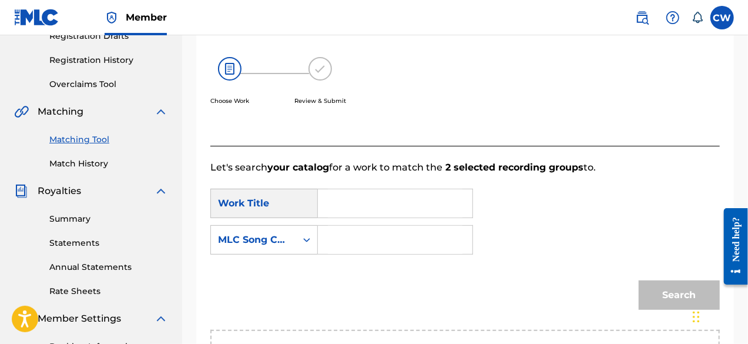
click at [332, 205] on input "Search Form" at bounding box center [395, 203] width 135 height 28
paste input "HOWDY NEIGHBOR HOWDY"
type input "HOWDY NEIGHBOR HOWDY"
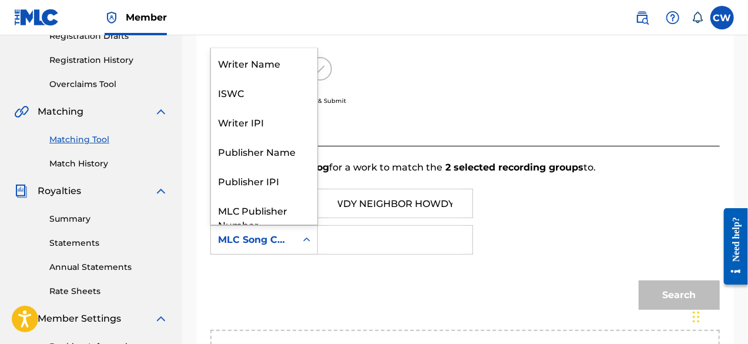
click at [307, 240] on icon "Search Form" at bounding box center [307, 240] width 12 height 12
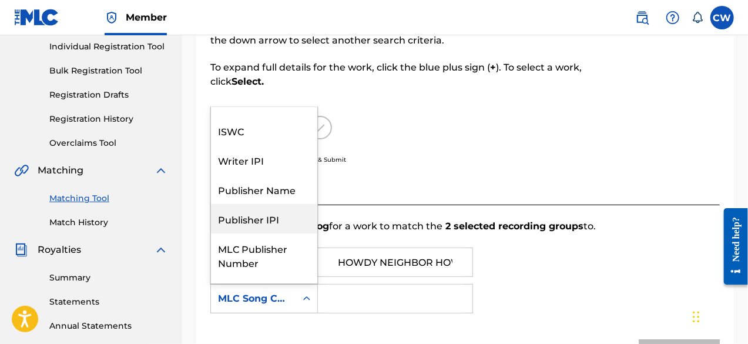
scroll to position [0, 0]
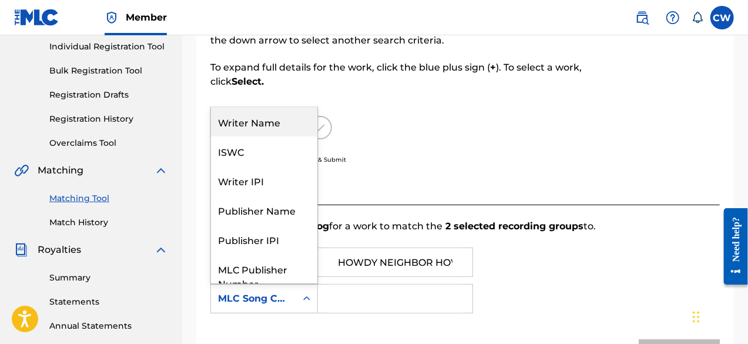
click at [289, 124] on div "Writer Name" at bounding box center [264, 121] width 106 height 29
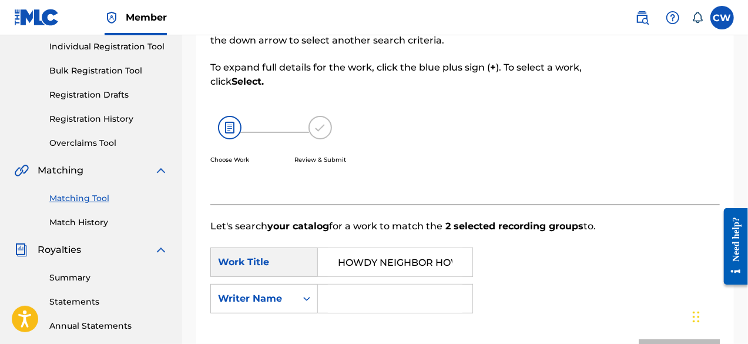
click at [360, 295] on input "Search Form" at bounding box center [395, 299] width 135 height 28
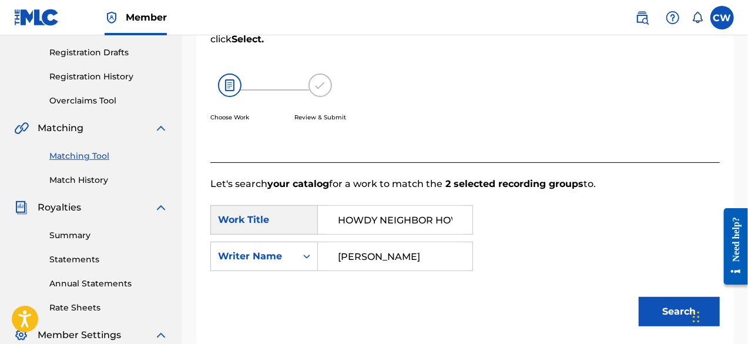
scroll to position [209, 0]
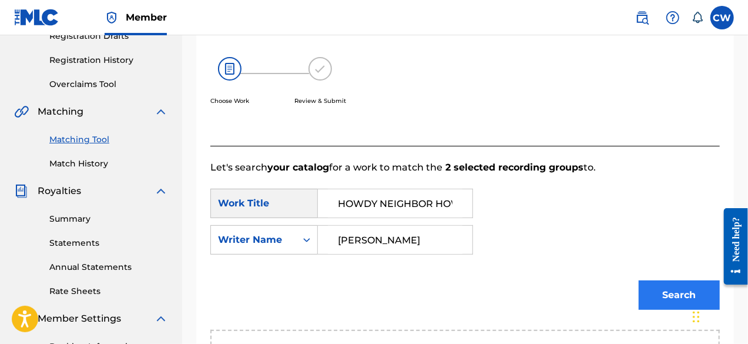
type input "[PERSON_NAME]"
click at [661, 292] on button "Search" at bounding box center [679, 294] width 81 height 29
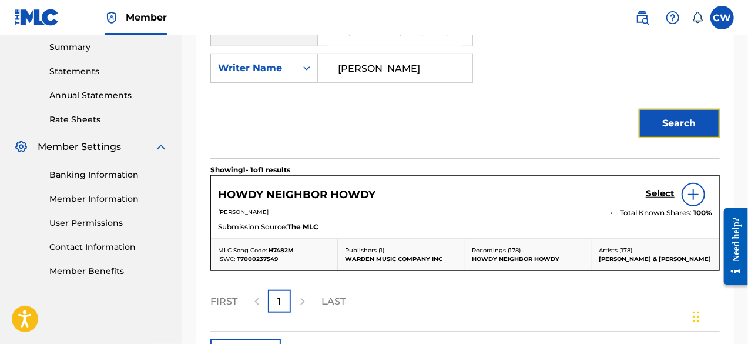
scroll to position [386, 0]
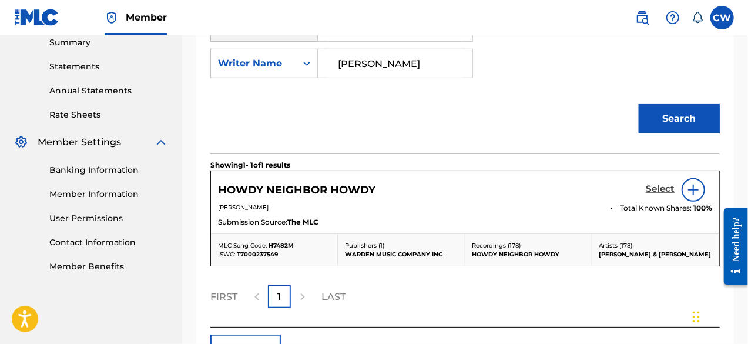
click at [668, 191] on h5 "Select" at bounding box center [660, 188] width 29 height 11
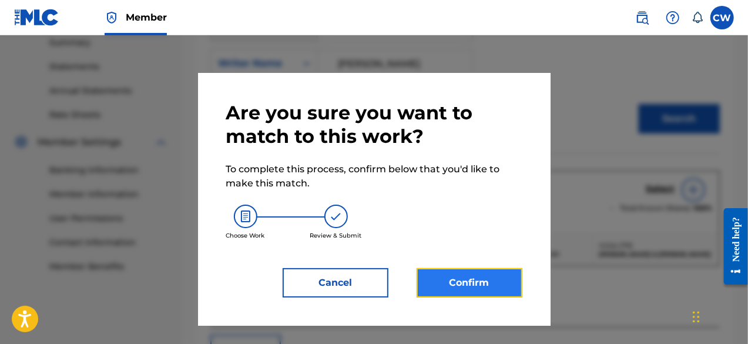
click at [453, 292] on button "Confirm" at bounding box center [470, 282] width 106 height 29
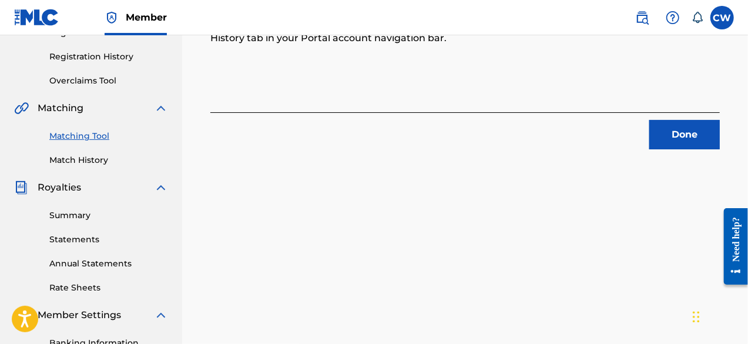
scroll to position [149, 0]
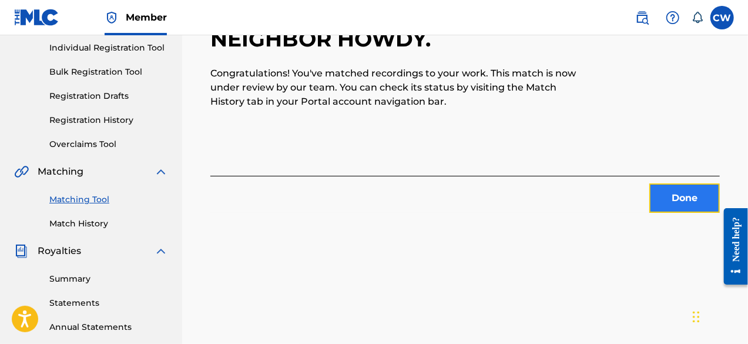
click at [671, 195] on button "Done" at bounding box center [685, 197] width 71 height 29
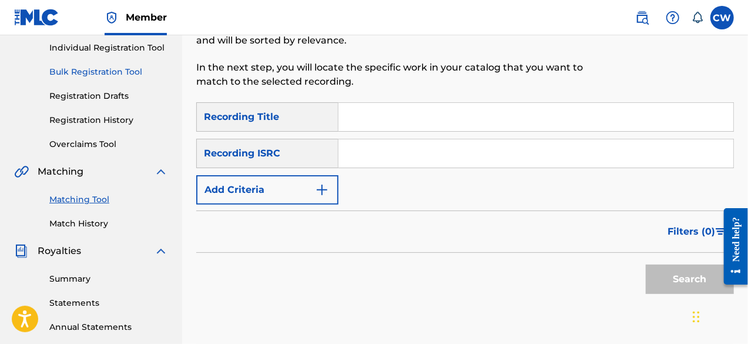
click at [95, 224] on link "Match History" at bounding box center [108, 224] width 119 height 12
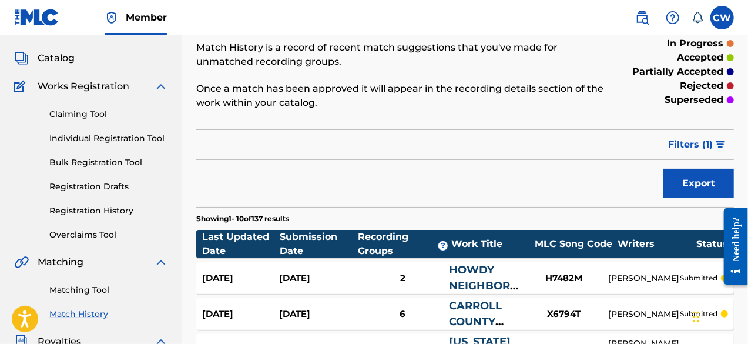
scroll to position [59, 0]
click at [720, 22] on label at bounding box center [723, 18] width 24 height 24
click at [723, 18] on input "CW [PERSON_NAME] [EMAIL_ADDRESS][DOMAIN_NAME] Notification Preferences Profile …" at bounding box center [723, 18] width 0 height 0
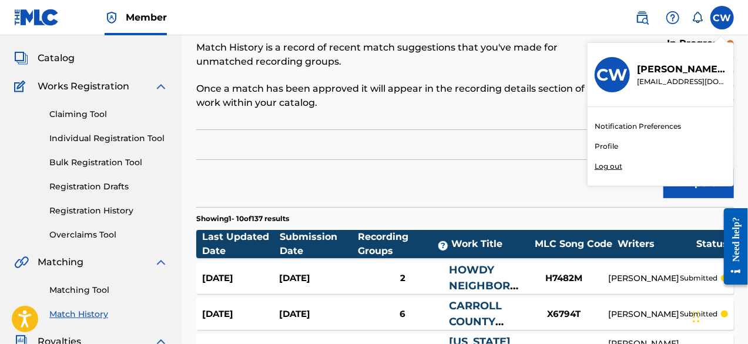
click at [611, 165] on p "Log out" at bounding box center [609, 166] width 28 height 11
click at [723, 18] on input "CW [PERSON_NAME] [EMAIL_ADDRESS][DOMAIN_NAME] Notification Preferences Profile …" at bounding box center [723, 18] width 0 height 0
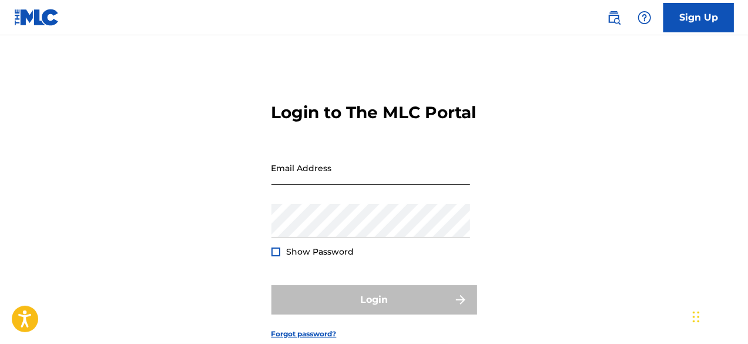
click at [390, 185] on input "Email Address" at bounding box center [371, 168] width 199 height 34
type input "[EMAIL_ADDRESS][DOMAIN_NAME]"
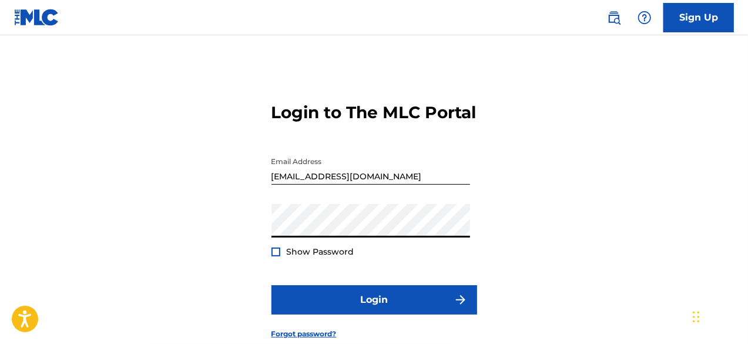
scroll to position [59, 0]
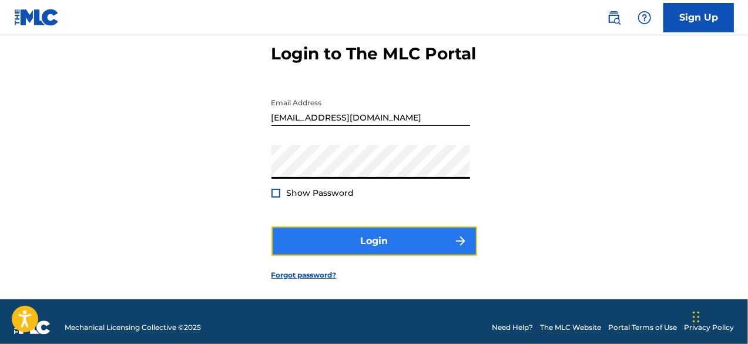
click at [387, 256] on button "Login" at bounding box center [375, 240] width 206 height 29
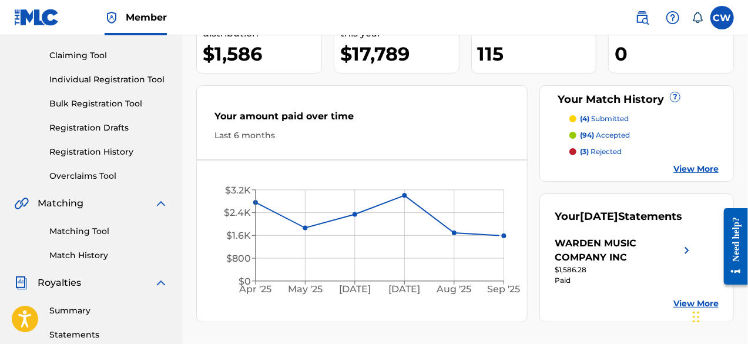
scroll to position [176, 0]
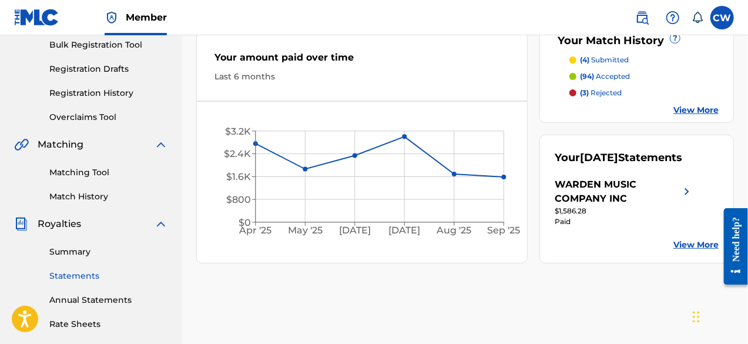
click at [96, 276] on link "Statements" at bounding box center [108, 276] width 119 height 12
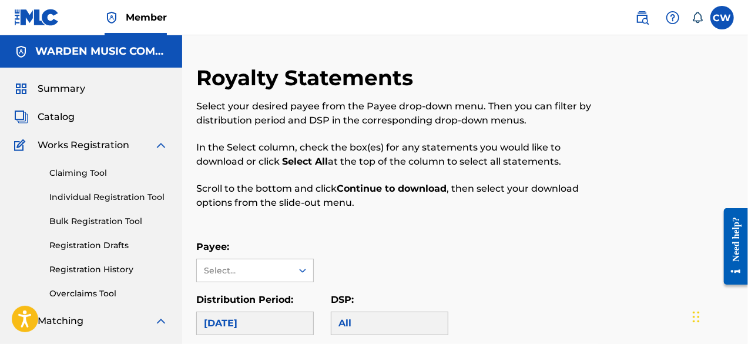
scroll to position [59, 0]
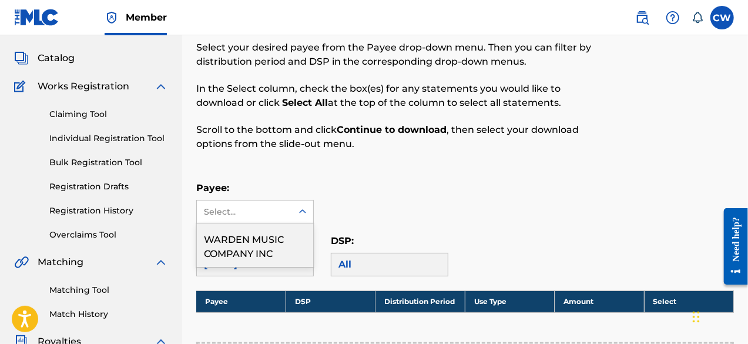
click at [303, 210] on icon at bounding box center [303, 212] width 12 height 12
click at [290, 232] on div "WARDEN MUSIC COMPANY INC" at bounding box center [255, 245] width 116 height 44
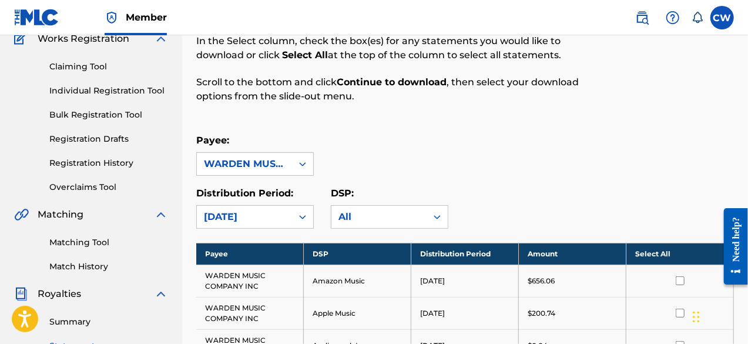
scroll to position [118, 0]
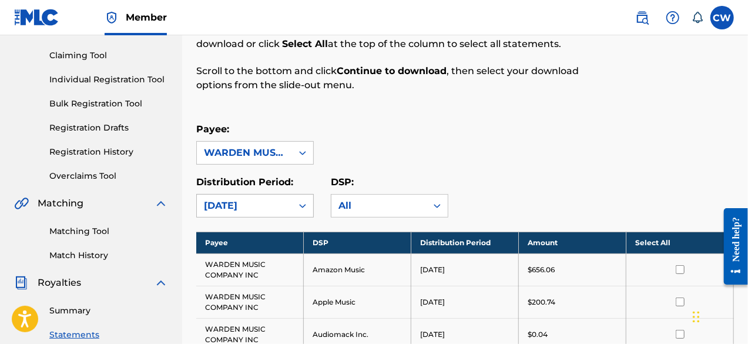
click at [305, 205] on icon at bounding box center [302, 206] width 7 height 4
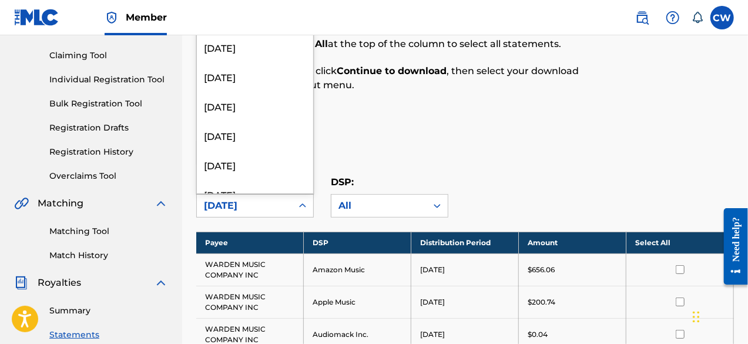
scroll to position [59, 0]
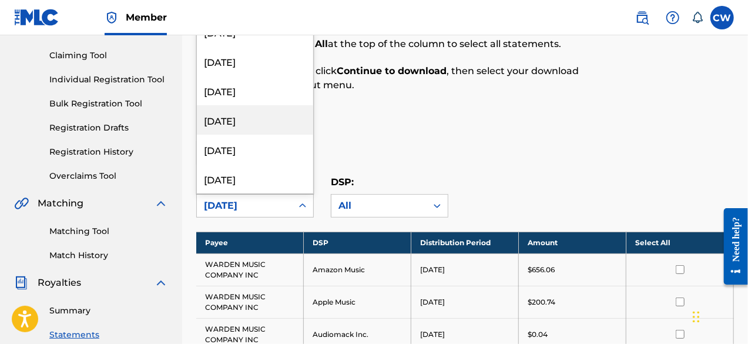
click at [252, 119] on div "[DATE]" at bounding box center [255, 119] width 116 height 29
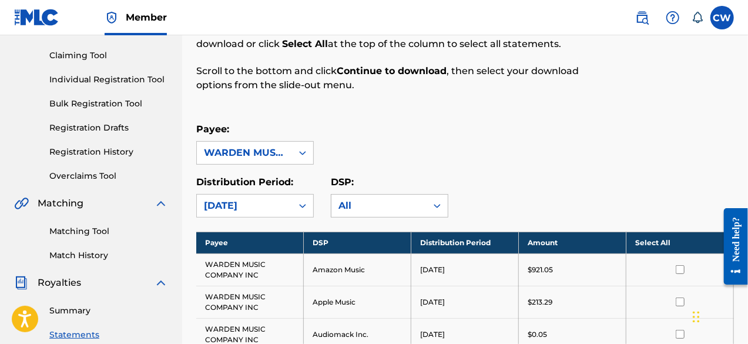
click at [438, 206] on icon at bounding box center [438, 206] width 12 height 12
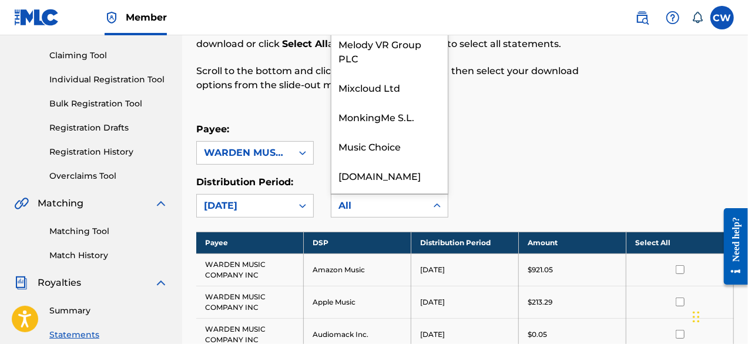
scroll to position [549, 0]
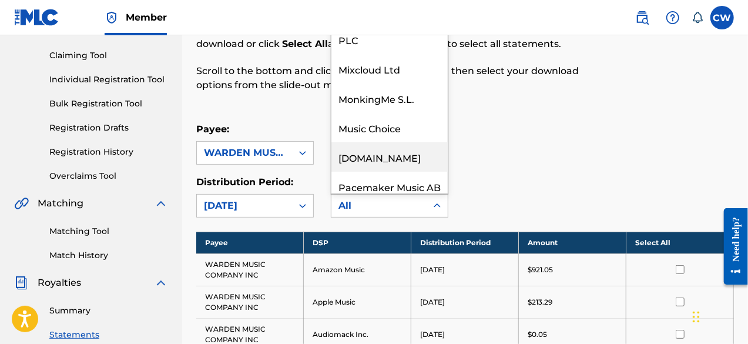
click at [400, 156] on div "[DOMAIN_NAME]" at bounding box center [390, 156] width 116 height 29
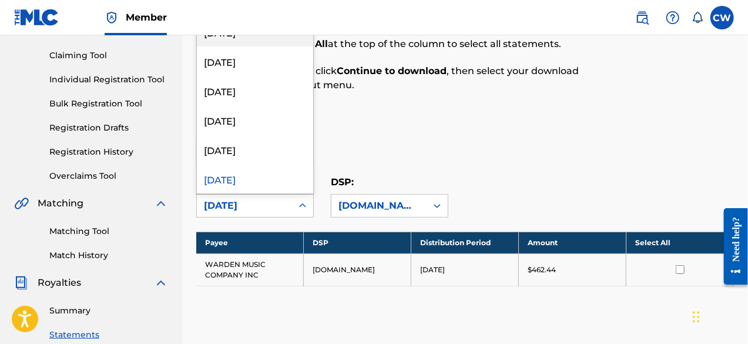
click at [305, 206] on icon at bounding box center [303, 206] width 12 height 12
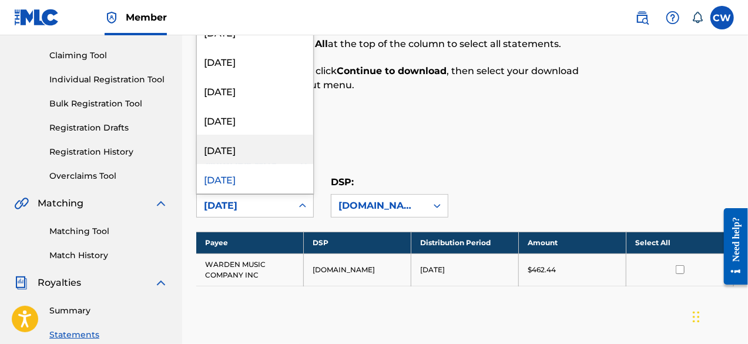
click at [275, 155] on div "[DATE]" at bounding box center [255, 149] width 116 height 29
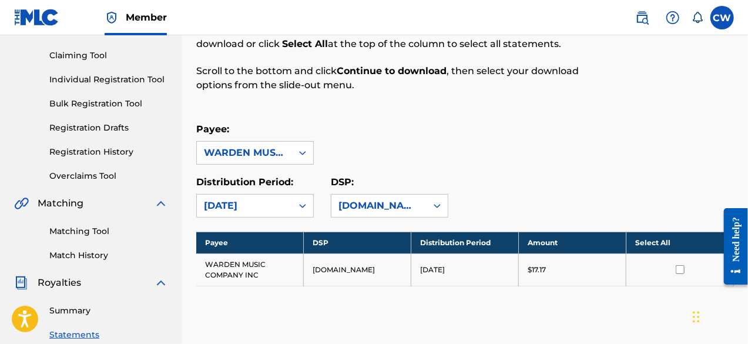
click at [300, 206] on icon at bounding box center [303, 206] width 12 height 12
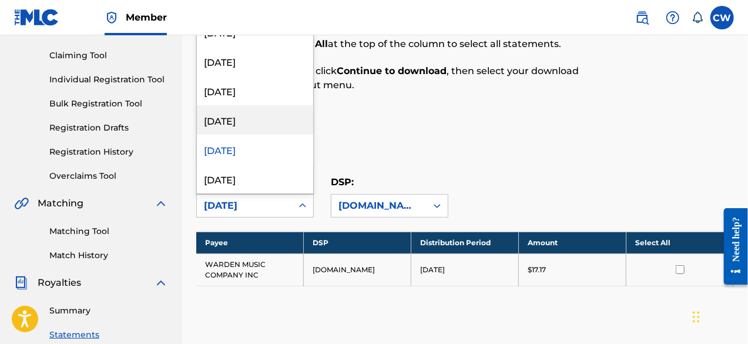
click at [270, 125] on div "[DATE]" at bounding box center [255, 119] width 116 height 29
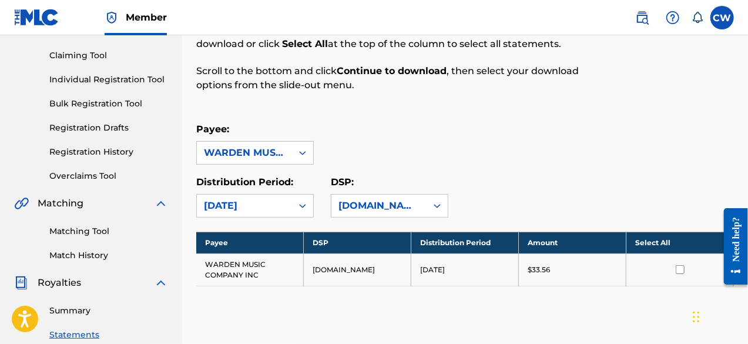
click at [303, 202] on icon at bounding box center [303, 206] width 12 height 12
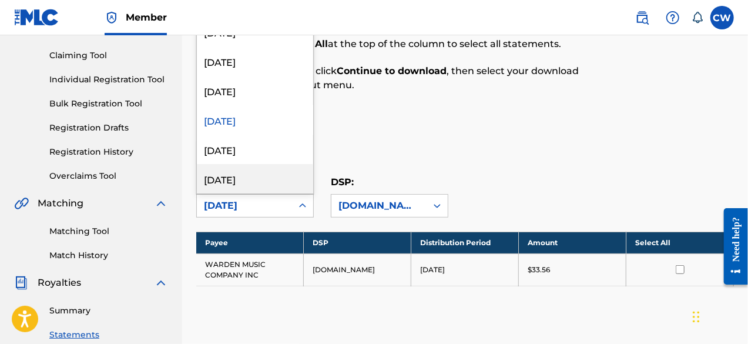
scroll to position [59, 0]
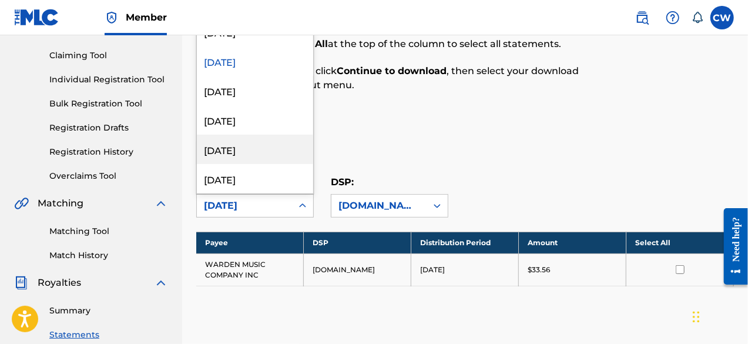
click at [276, 152] on div "[DATE]" at bounding box center [255, 149] width 116 height 29
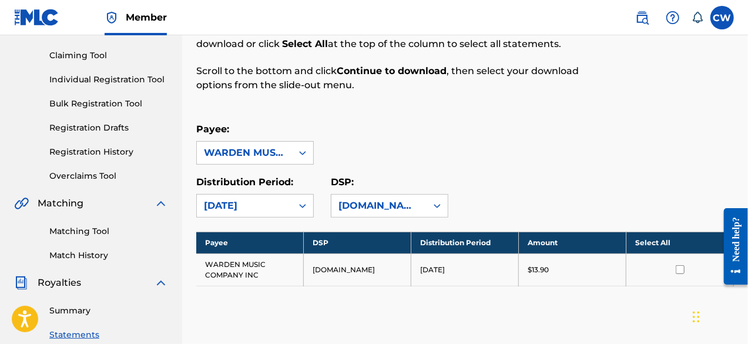
click at [303, 206] on icon at bounding box center [303, 206] width 12 height 12
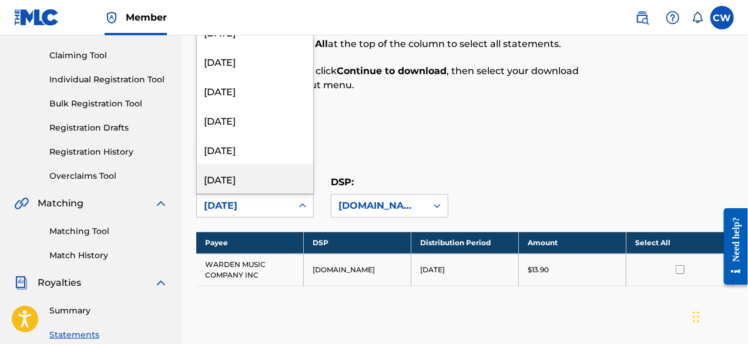
click at [275, 172] on div "[DATE]" at bounding box center [255, 178] width 116 height 29
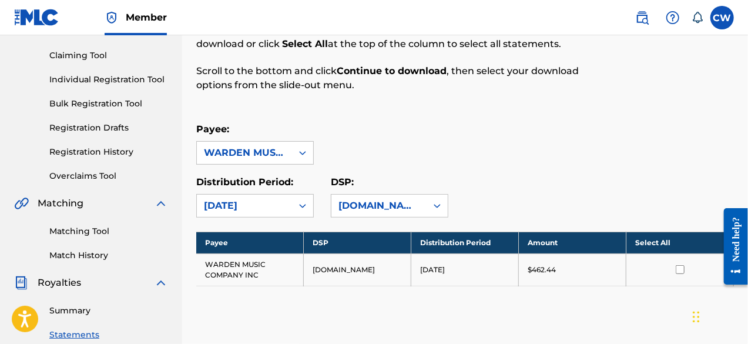
click at [681, 269] on input "checkbox" at bounding box center [680, 269] width 9 height 9
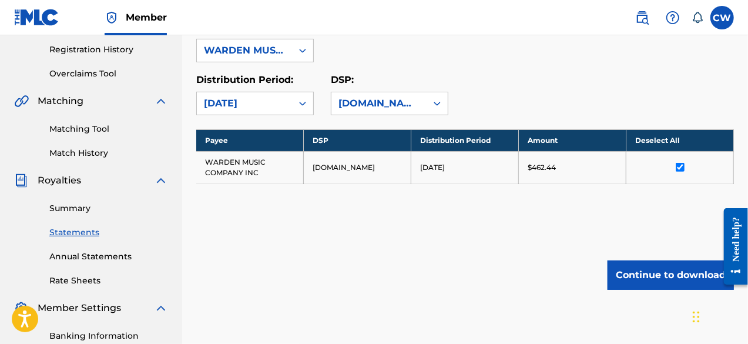
scroll to position [294, 0]
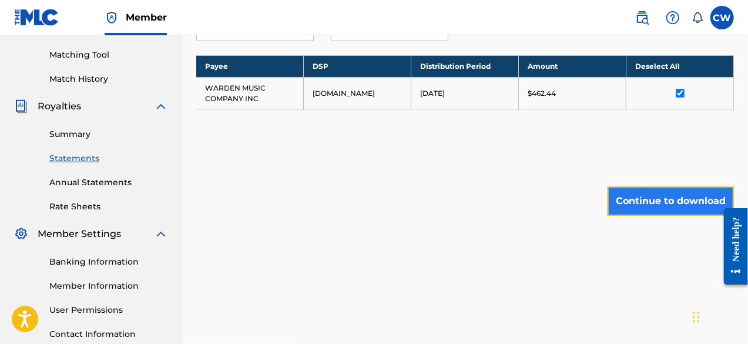
click at [655, 200] on button "Continue to download" at bounding box center [671, 200] width 126 height 29
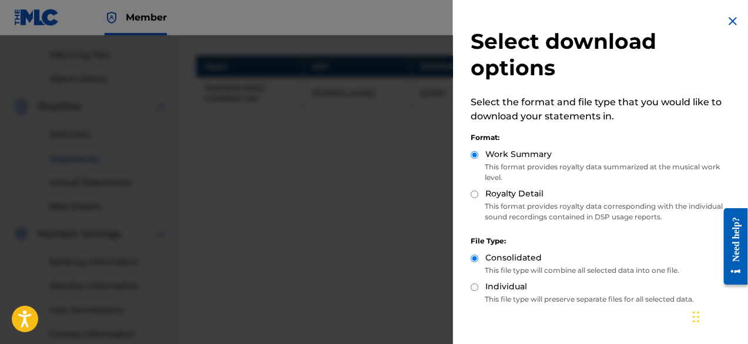
click at [477, 196] on input "Royalty Detail" at bounding box center [475, 194] width 8 height 8
radio input "true"
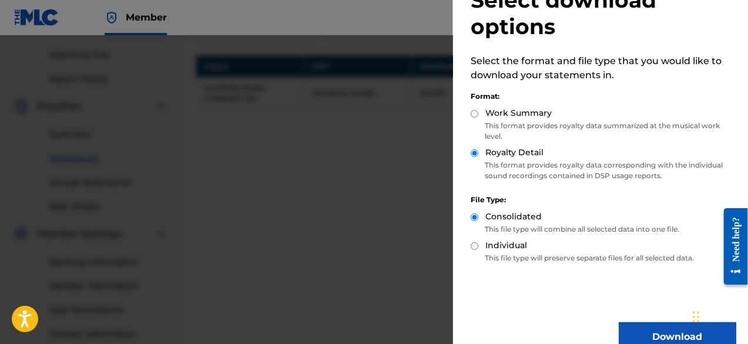
scroll to position [62, 0]
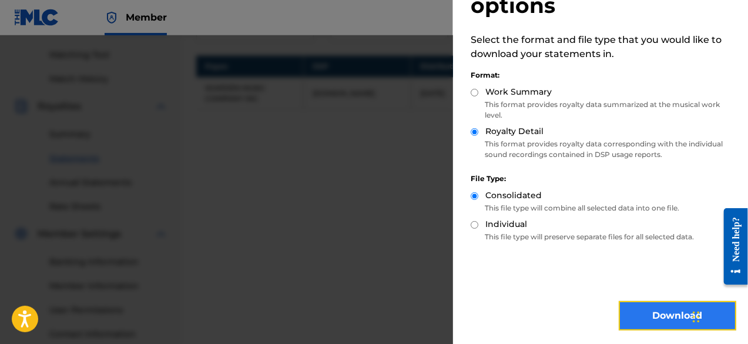
click at [657, 319] on button "Download" at bounding box center [678, 315] width 118 height 29
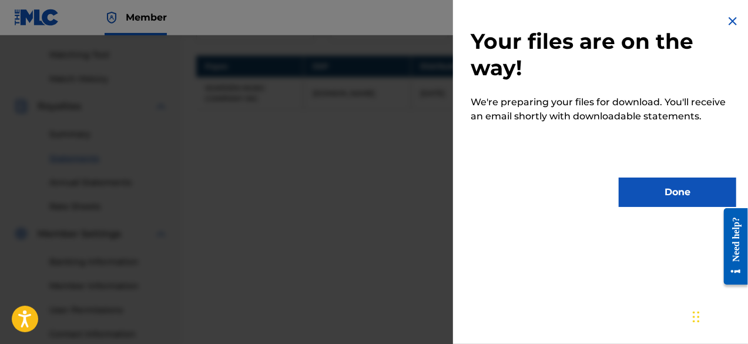
scroll to position [0, 0]
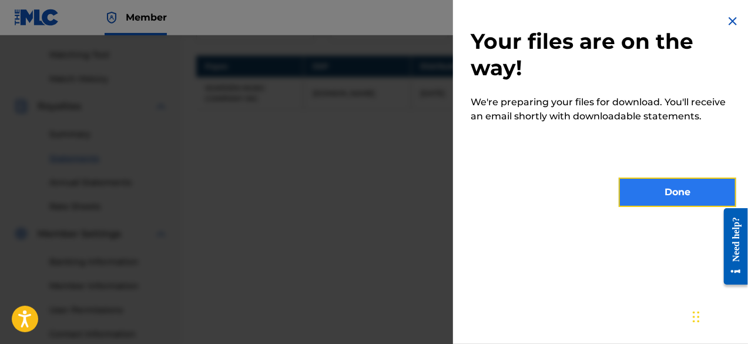
click at [660, 193] on button "Done" at bounding box center [678, 192] width 118 height 29
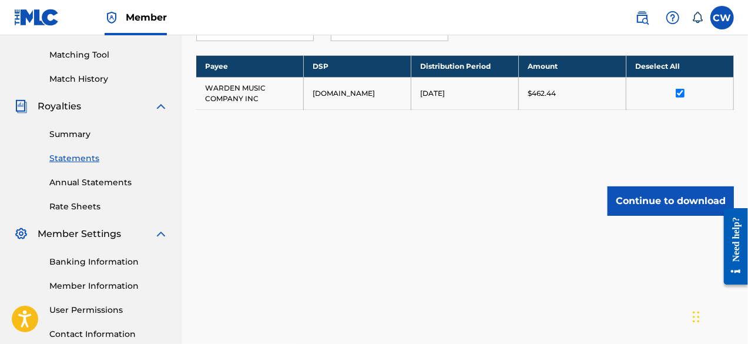
click at [84, 106] on div "Royalties" at bounding box center [91, 106] width 154 height 14
click at [162, 106] on img at bounding box center [161, 106] width 14 height 14
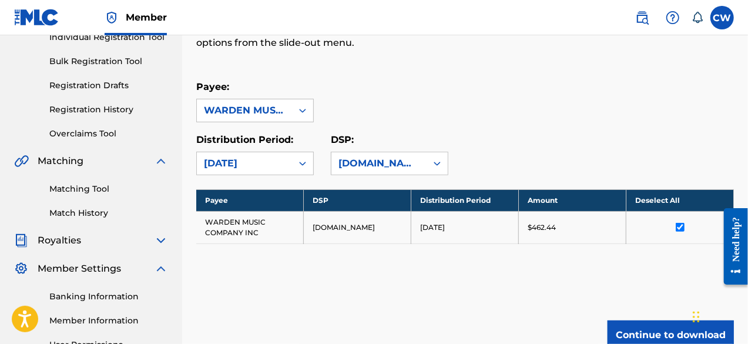
scroll to position [227, 0]
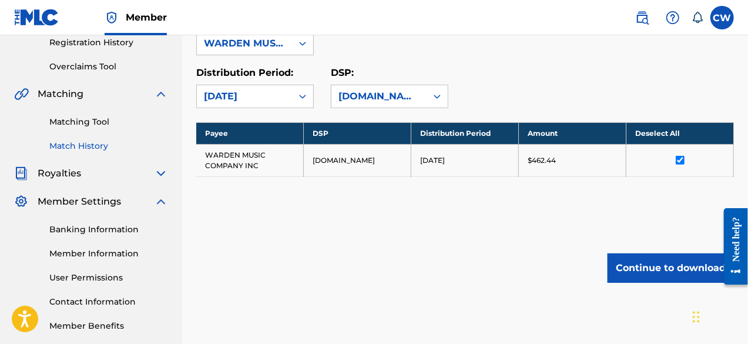
click at [103, 145] on link "Match History" at bounding box center [108, 146] width 119 height 12
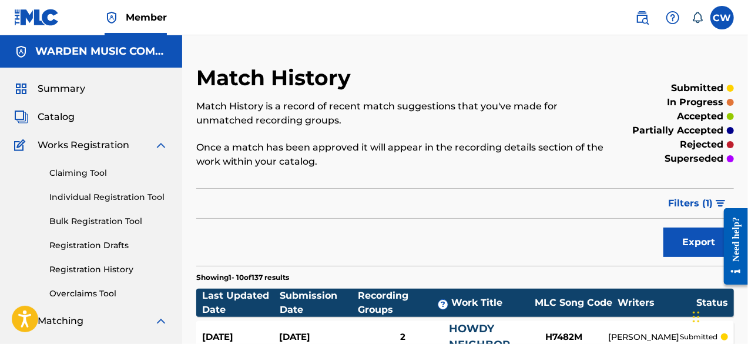
scroll to position [59, 0]
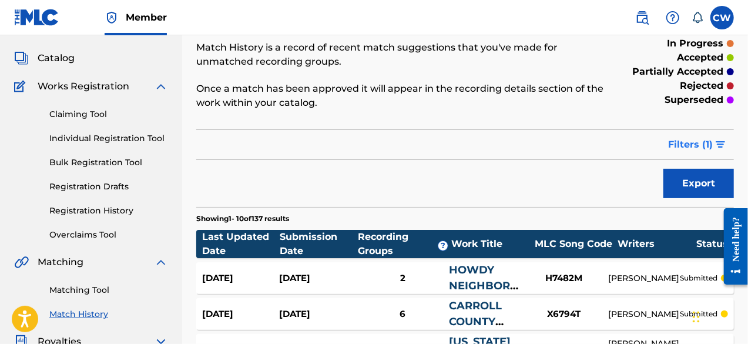
click at [700, 141] on span "Filters ( 1 )" at bounding box center [690, 145] width 45 height 14
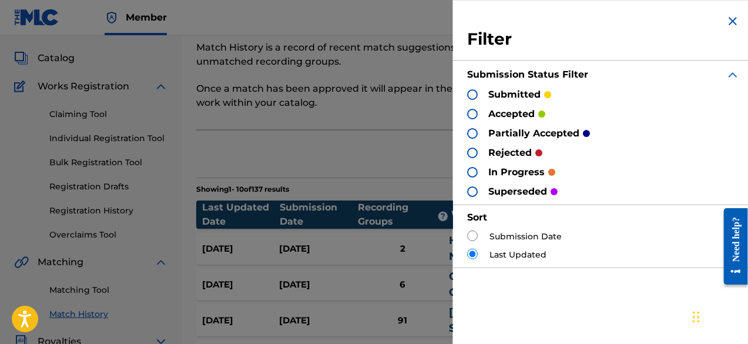
click at [473, 234] on input "radio" at bounding box center [472, 235] width 11 height 11
radio input "true"
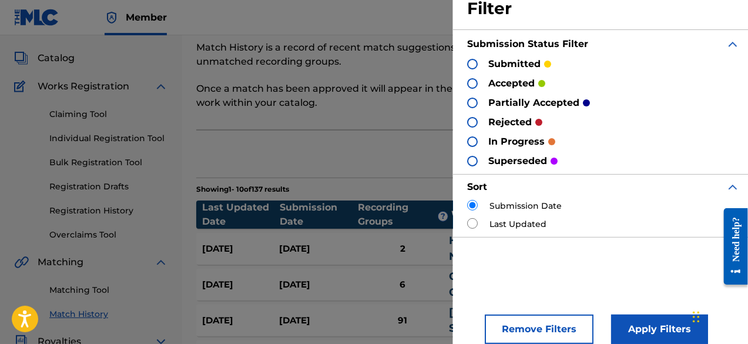
scroll to position [44, 0]
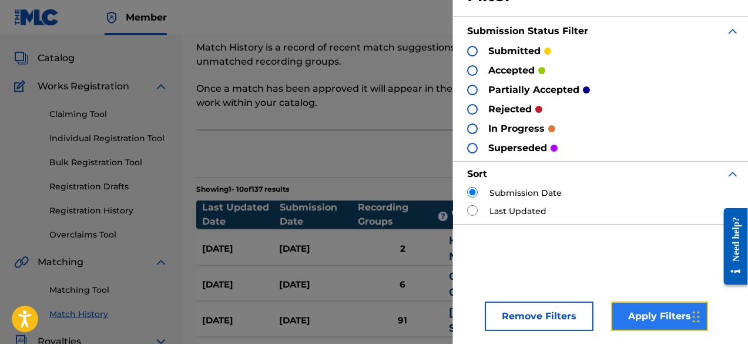
click at [641, 315] on button "Apply Filters" at bounding box center [659, 316] width 97 height 29
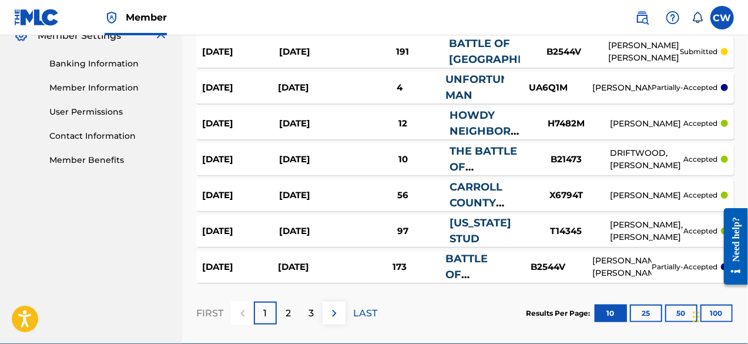
scroll to position [412, 0]
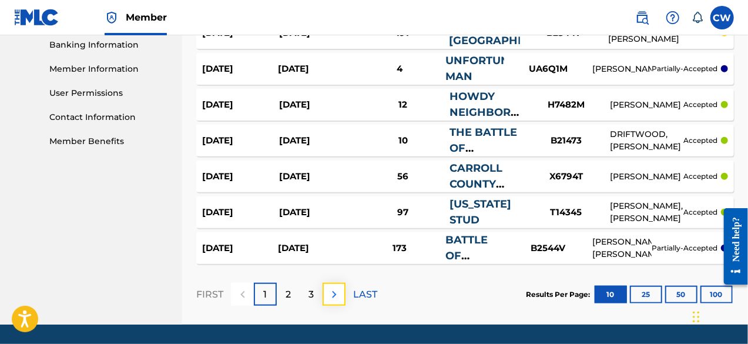
click at [336, 299] on img at bounding box center [334, 294] width 14 height 14
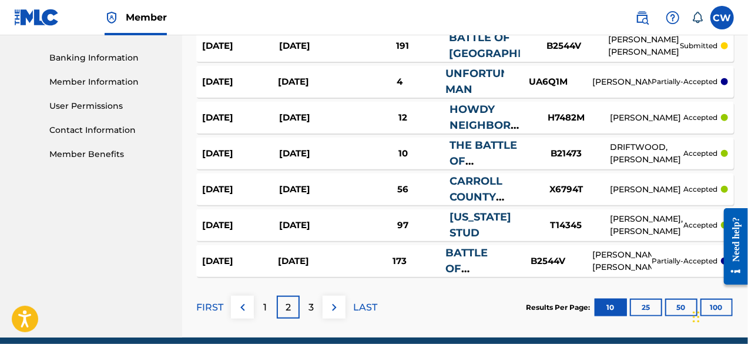
scroll to position [403, 0]
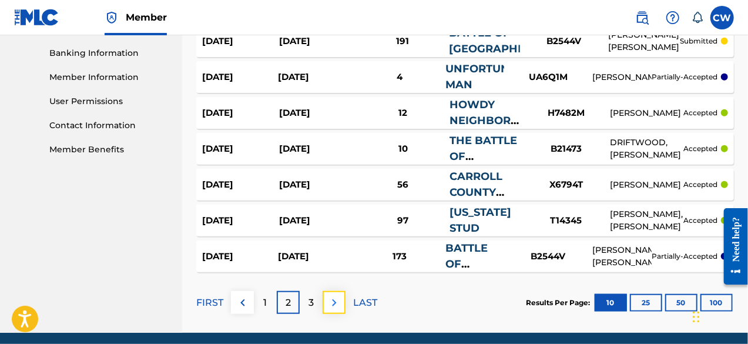
click at [330, 303] on img at bounding box center [334, 303] width 14 height 14
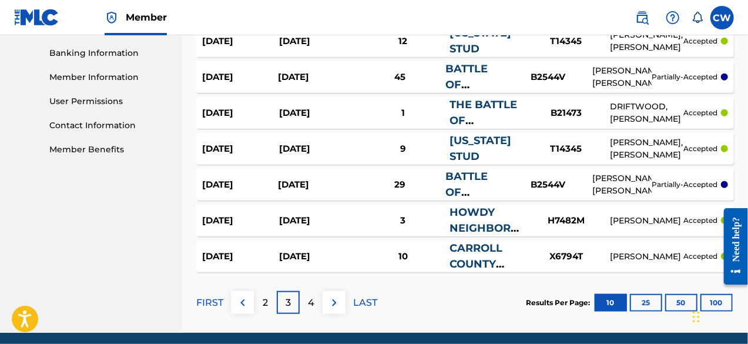
scroll to position [448, 0]
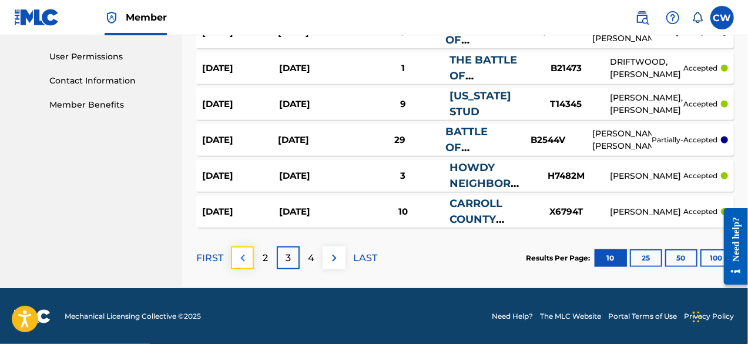
click at [241, 259] on img at bounding box center [243, 258] width 14 height 14
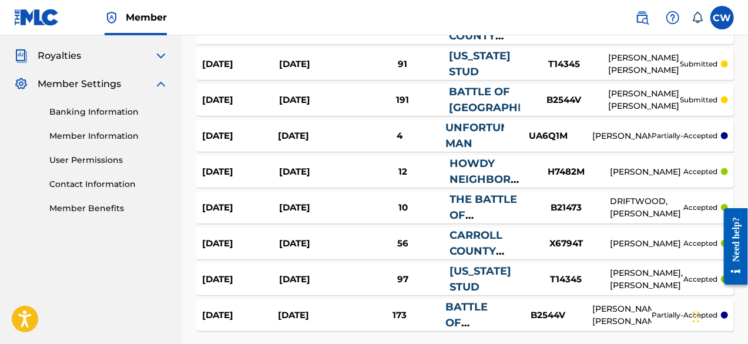
scroll to position [403, 0]
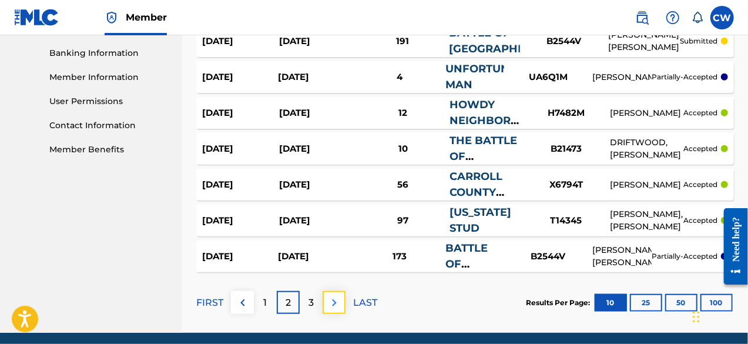
click at [333, 299] on img at bounding box center [334, 303] width 14 height 14
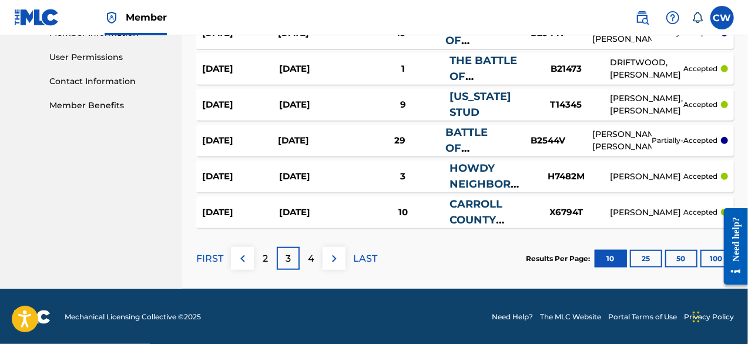
scroll to position [448, 0]
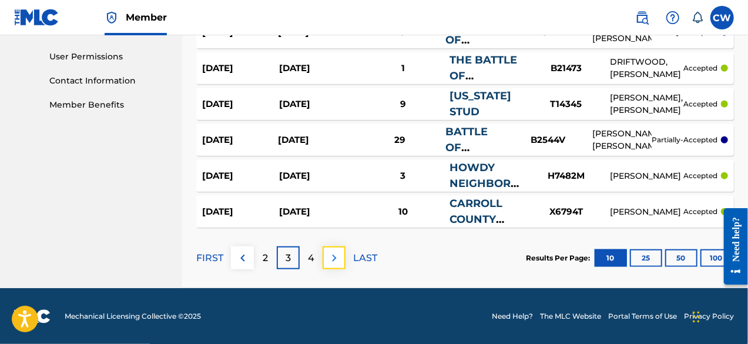
click at [336, 262] on img at bounding box center [334, 258] width 14 height 14
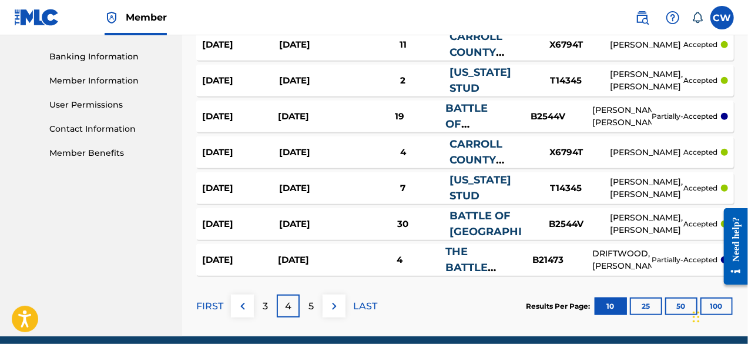
scroll to position [403, 0]
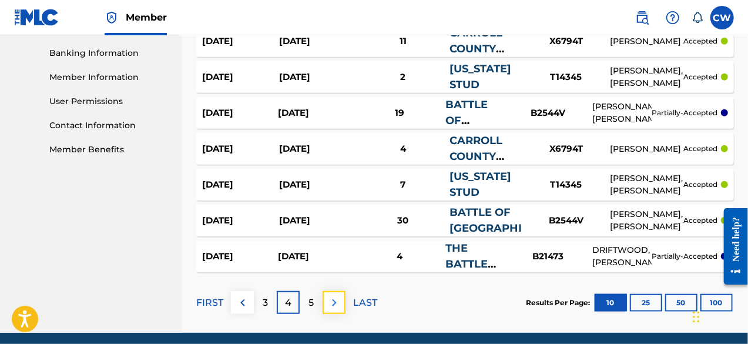
click at [333, 305] on img at bounding box center [334, 303] width 14 height 14
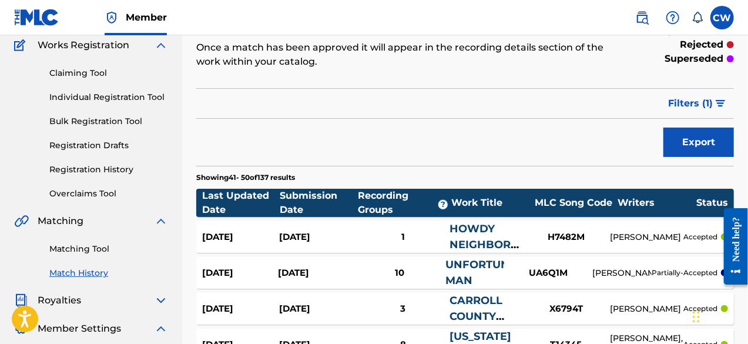
scroll to position [118, 0]
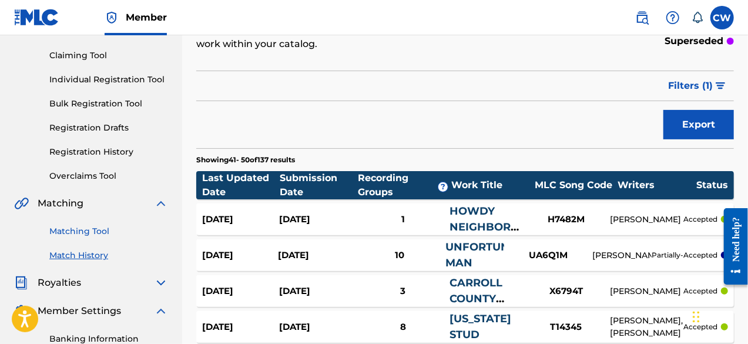
click at [103, 232] on link "Matching Tool" at bounding box center [108, 231] width 119 height 12
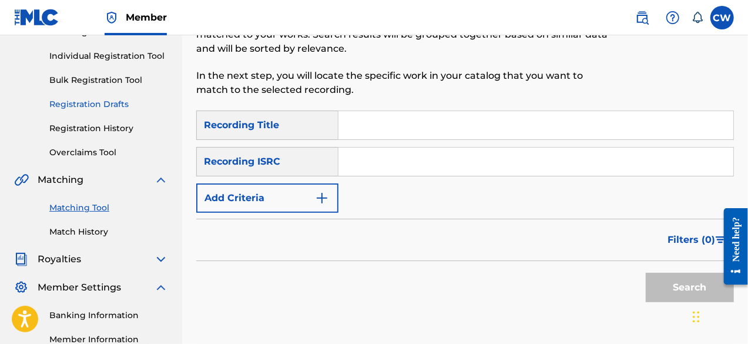
scroll to position [176, 0]
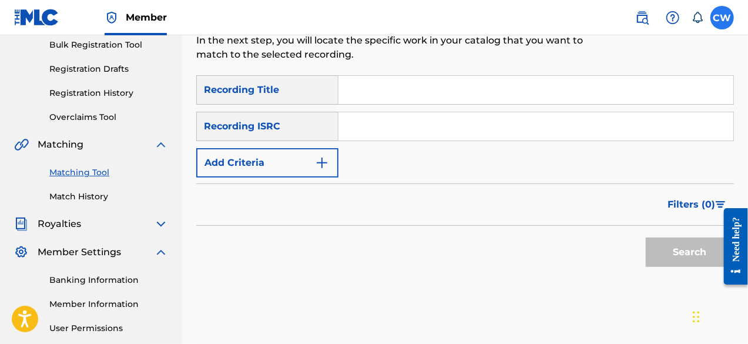
click at [720, 22] on label at bounding box center [723, 18] width 24 height 24
click at [723, 18] on input "CW [PERSON_NAME] [EMAIL_ADDRESS][DOMAIN_NAME] Notification Preferences Profile …" at bounding box center [723, 18] width 0 height 0
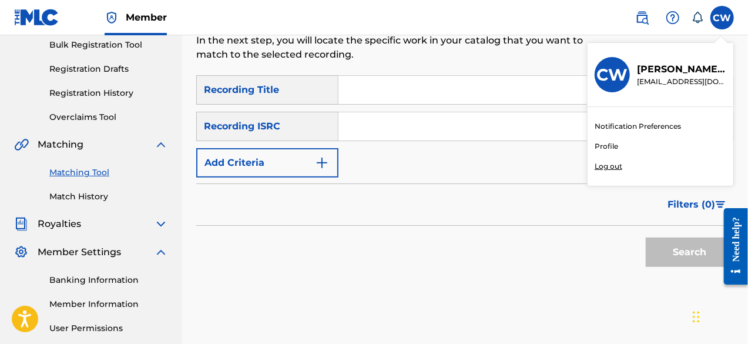
click at [606, 166] on p "Log out" at bounding box center [609, 166] width 28 height 11
click at [723, 18] on input "CW [PERSON_NAME] [EMAIL_ADDRESS][DOMAIN_NAME] Notification Preferences Profile …" at bounding box center [723, 18] width 0 height 0
